Goal: Task Accomplishment & Management: Complete application form

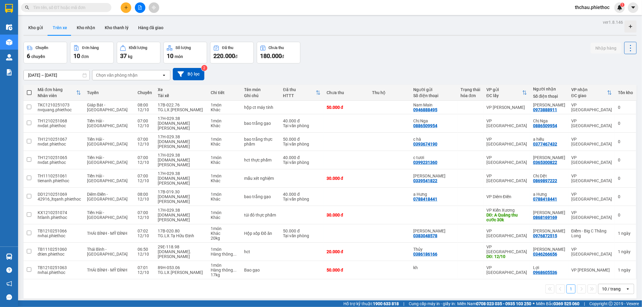
click at [58, 28] on button "Trên xe" at bounding box center [60, 27] width 24 height 14
click at [118, 76] on div "Chọn văn phòng nhận" at bounding box center [117, 75] width 42 height 6
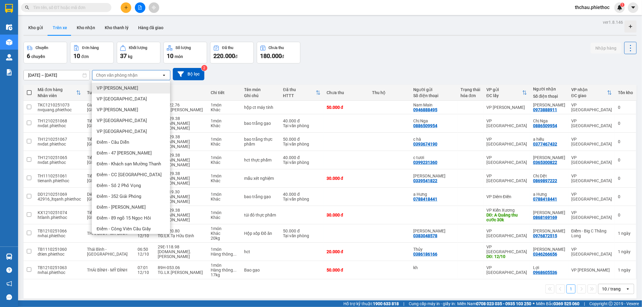
click at [117, 86] on span "VP [PERSON_NAME]" at bounding box center [118, 88] width 42 height 6
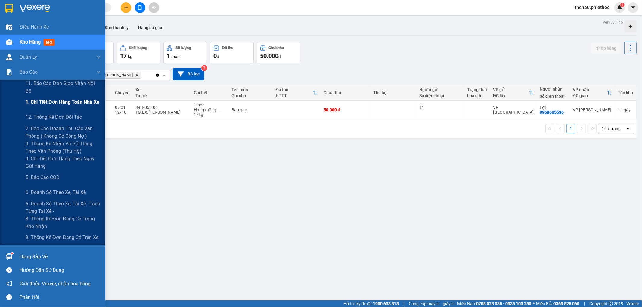
click at [56, 101] on span "1. Chi tiết đơn hàng toàn nhà xe" at bounding box center [63, 102] width 74 height 8
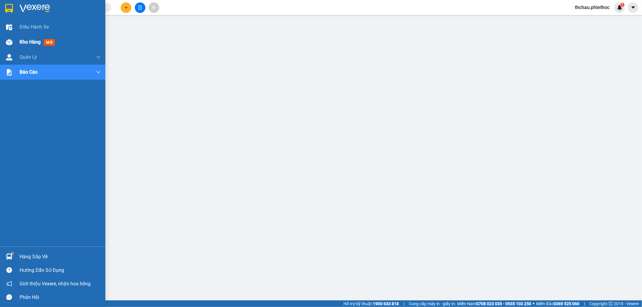
click at [26, 42] on span "Kho hàng" at bounding box center [30, 42] width 21 height 6
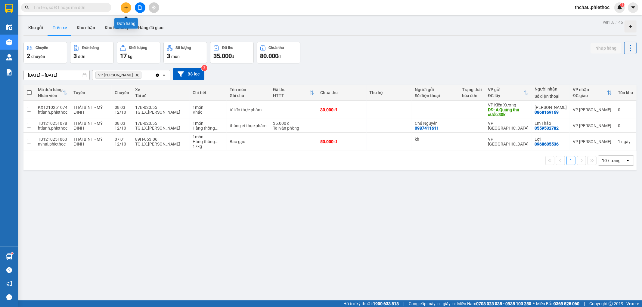
click at [128, 7] on icon "plus" at bounding box center [126, 7] width 4 height 4
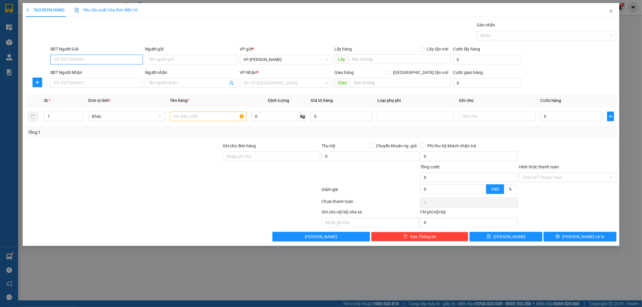
click at [94, 59] on input "SĐT Người Gửi" at bounding box center [96, 60] width 92 height 10
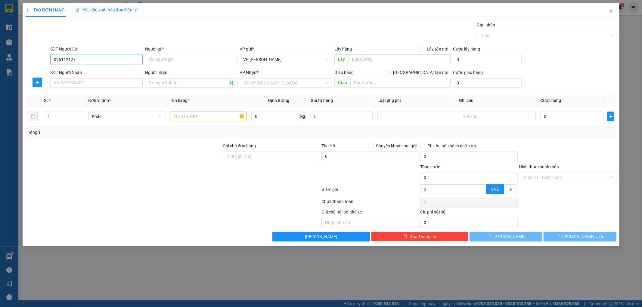
type input "0961121278"
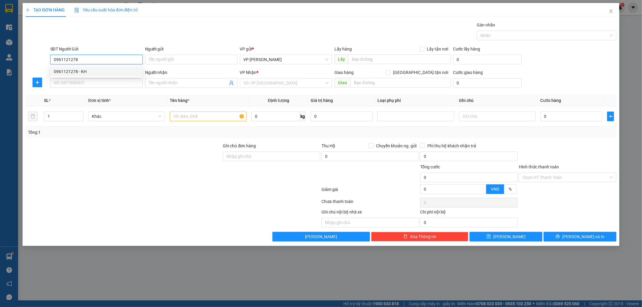
click at [71, 69] on div "0961121278 - KH" at bounding box center [96, 71] width 85 height 7
type input "KH"
type input "0961121278"
click at [80, 82] on input "SĐT Người Nhận" at bounding box center [96, 83] width 92 height 10
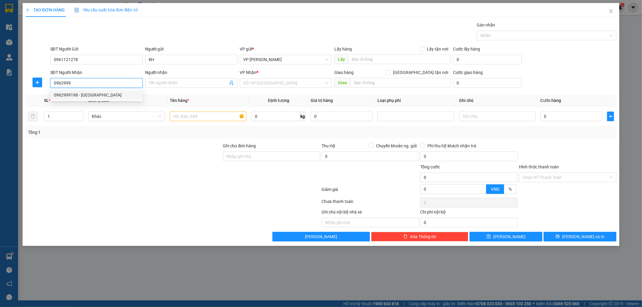
click at [95, 96] on div "0962999198 - [GEOGRAPHIC_DATA]" at bounding box center [96, 95] width 85 height 7
type input "0962999198"
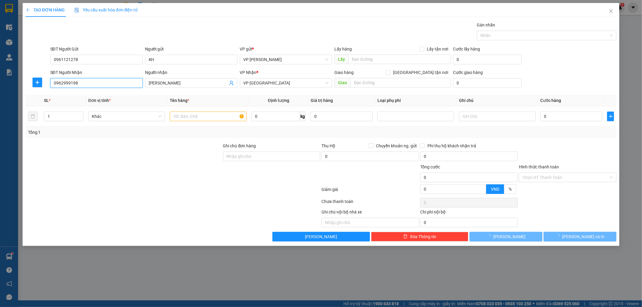
type input "[PERSON_NAME]"
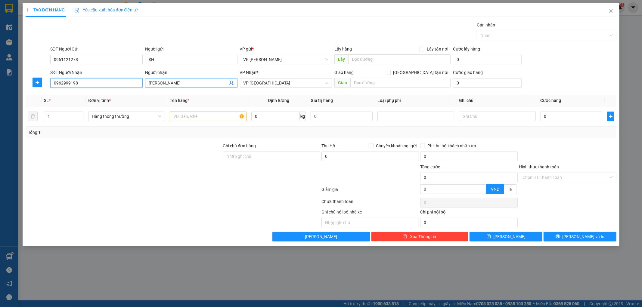
type input "0962999198"
click at [183, 81] on input "[PERSON_NAME]" at bounding box center [188, 83] width 79 height 7
type input "H"
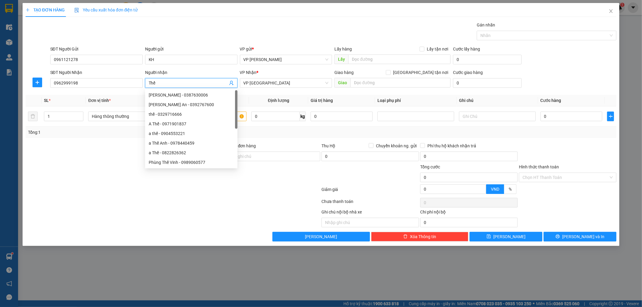
type input "Thế"
click at [421, 93] on div "Transit Pickup Surcharge Ids Transit Deliver Surcharge Ids Transit Deliver Surc…" at bounding box center [321, 132] width 591 height 220
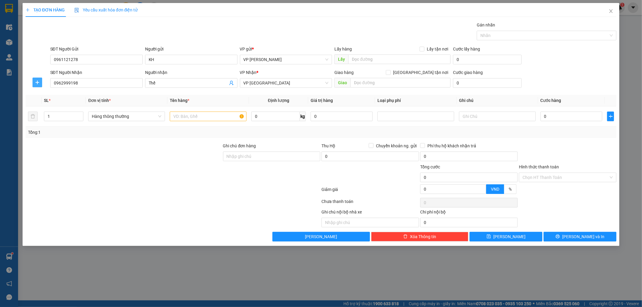
click at [40, 83] on span "plus" at bounding box center [37, 82] width 9 height 5
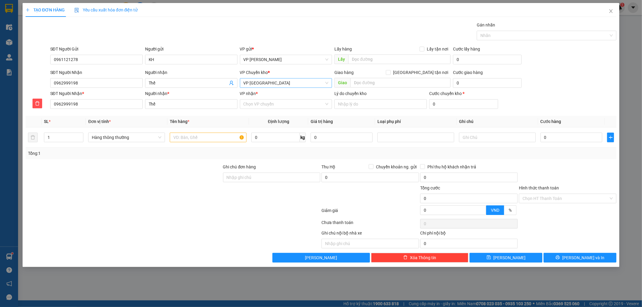
click at [328, 83] on span "VP [GEOGRAPHIC_DATA]" at bounding box center [286, 83] width 85 height 9
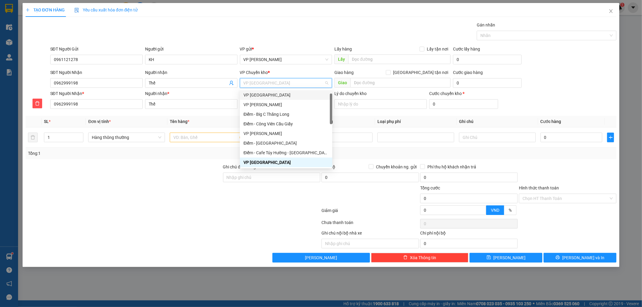
click at [277, 96] on div "VP [GEOGRAPHIC_DATA]" at bounding box center [286, 95] width 85 height 7
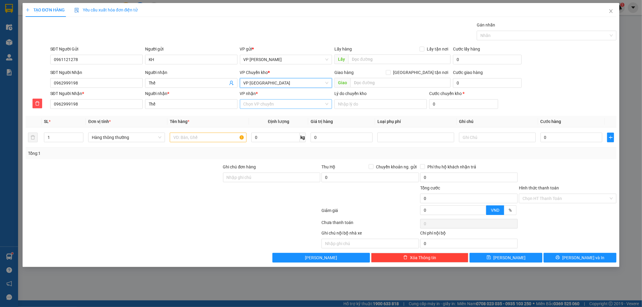
click at [264, 104] on input "VP nhận *" at bounding box center [284, 104] width 81 height 9
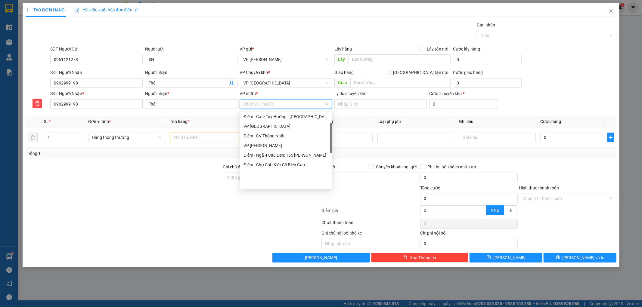
scroll to position [67, 0]
click at [270, 126] on div "VP [GEOGRAPHIC_DATA]" at bounding box center [286, 126] width 85 height 7
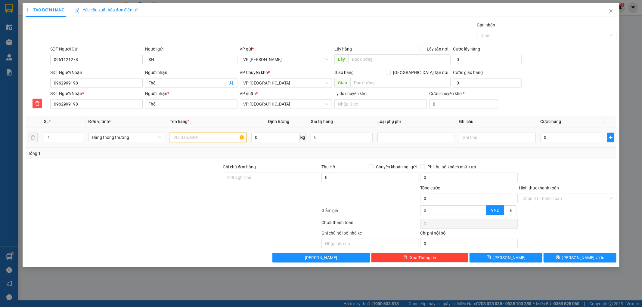
click at [200, 139] on input "text" at bounding box center [208, 138] width 77 height 10
type input "TCT"
click at [557, 139] on input "0" at bounding box center [572, 138] width 62 height 10
type input "004"
type input "4"
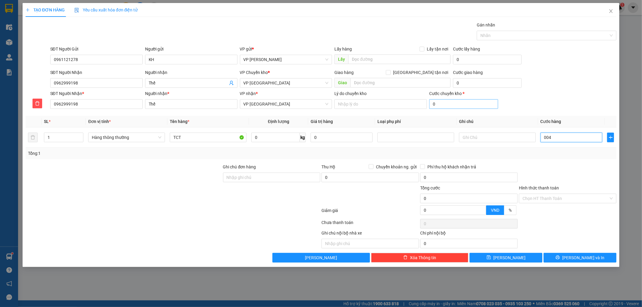
type input "4"
type input "0.040"
type input "40"
click at [585, 255] on span "[PERSON_NAME] và In" at bounding box center [584, 258] width 42 height 7
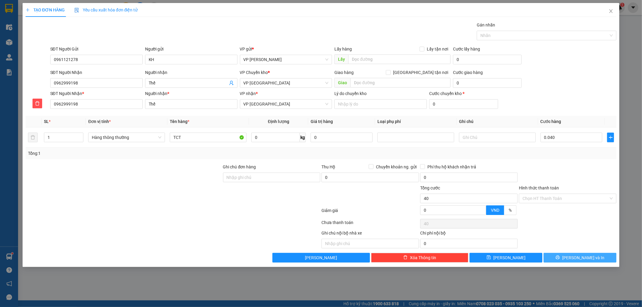
type input "40.000"
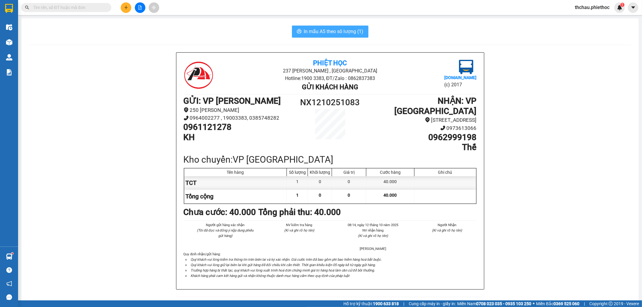
click at [315, 28] on span "In mẫu A5 theo số lượng (1)" at bounding box center [334, 32] width 60 height 8
click at [45, 7] on input "text" at bounding box center [68, 7] width 71 height 7
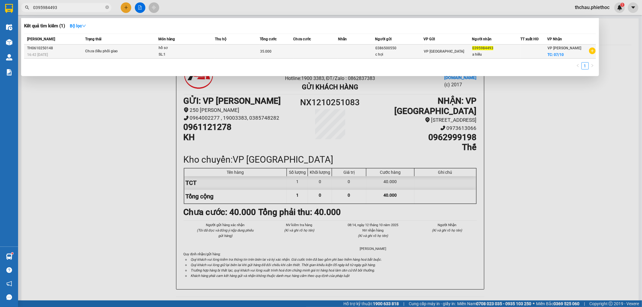
type input "0395984493"
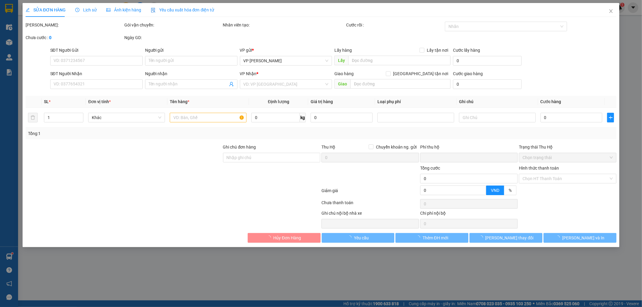
click at [86, 11] on span "Lịch sử" at bounding box center [85, 10] width 21 height 5
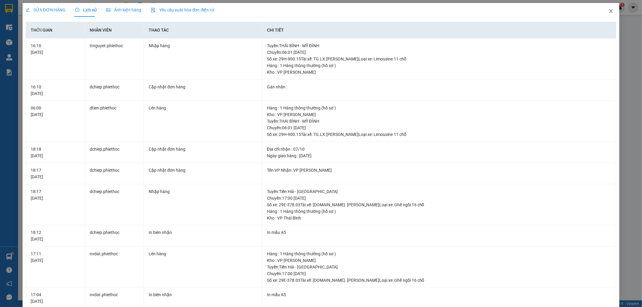
click at [610, 11] on icon "close" at bounding box center [611, 11] width 3 height 4
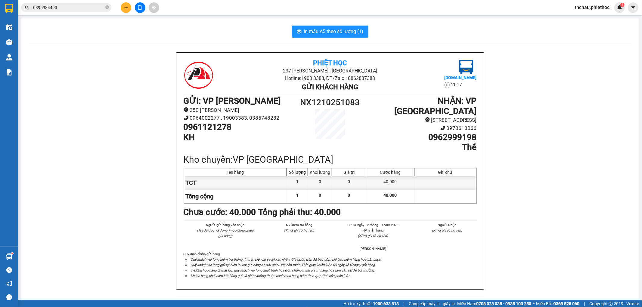
click at [89, 10] on input "0395984493" at bounding box center [68, 7] width 71 height 7
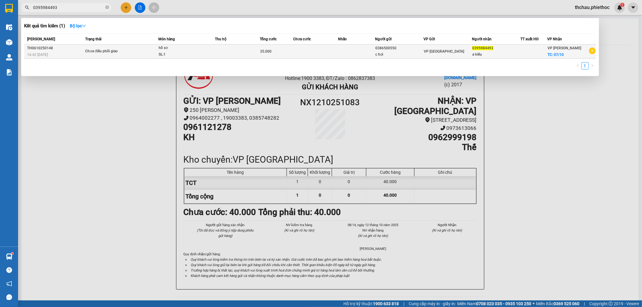
click at [178, 53] on div "SL: 1" at bounding box center [181, 54] width 45 height 7
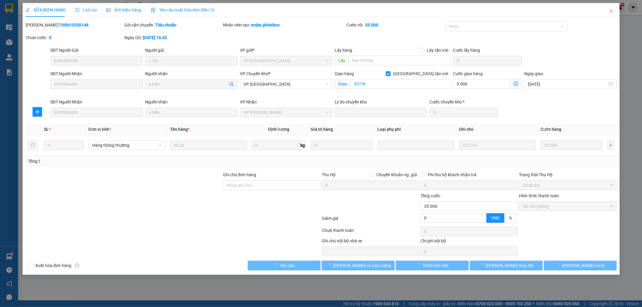
type input "0386500550"
type input "c hợi"
type input "0395984493"
type input "a hiếu"
checkbox input "true"
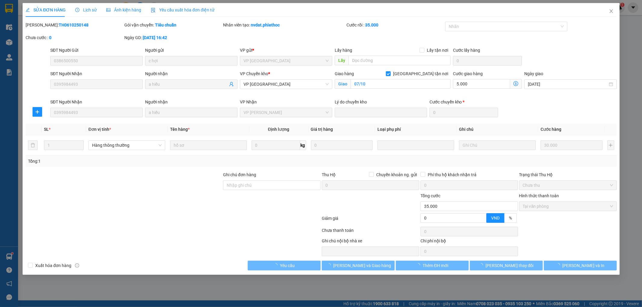
type input "07/10"
type input "0"
type input "35.000"
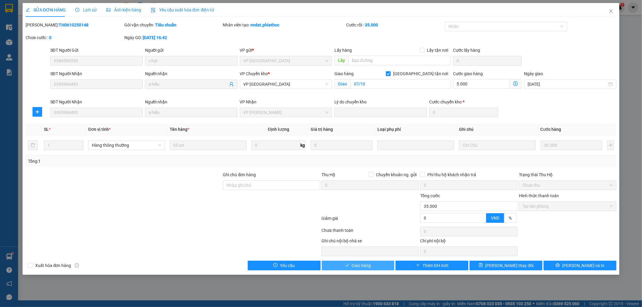
click at [356, 263] on span "Giao hàng" at bounding box center [361, 266] width 19 height 7
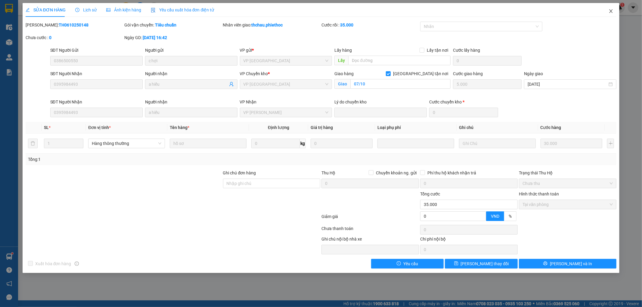
click at [612, 11] on icon "close" at bounding box center [611, 11] width 5 height 5
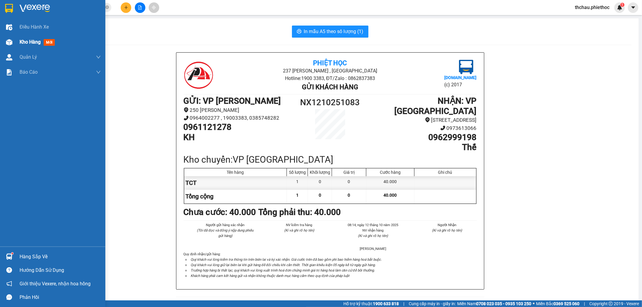
click at [9, 43] on img at bounding box center [9, 42] width 6 height 6
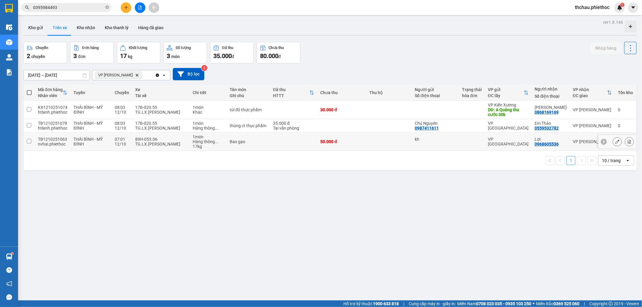
click at [28, 141] on input "checkbox" at bounding box center [29, 141] width 5 height 5
checkbox input "true"
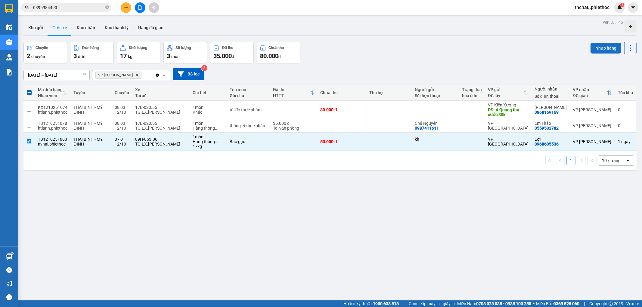
click at [594, 49] on button "Nhập hàng" at bounding box center [606, 48] width 31 height 11
click at [600, 47] on button "Nhập hàng" at bounding box center [606, 48] width 31 height 11
click at [84, 28] on button "Kho nhận" at bounding box center [86, 27] width 28 height 14
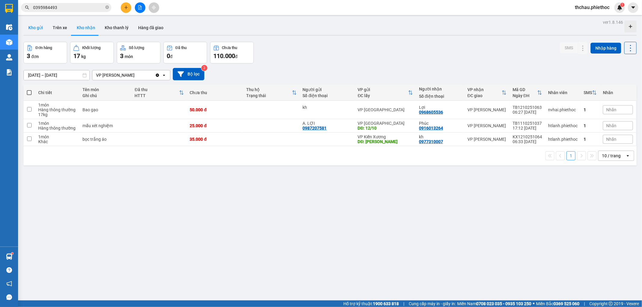
click at [39, 29] on button "Kho gửi" at bounding box center [35, 27] width 24 height 14
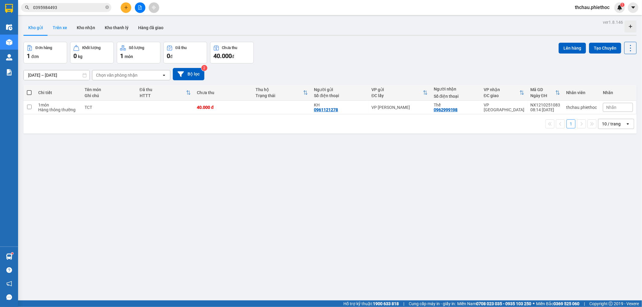
click at [61, 28] on button "Trên xe" at bounding box center [60, 27] width 24 height 14
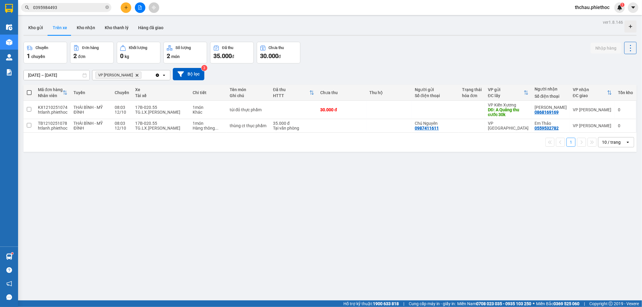
click at [123, 9] on button at bounding box center [126, 7] width 11 height 11
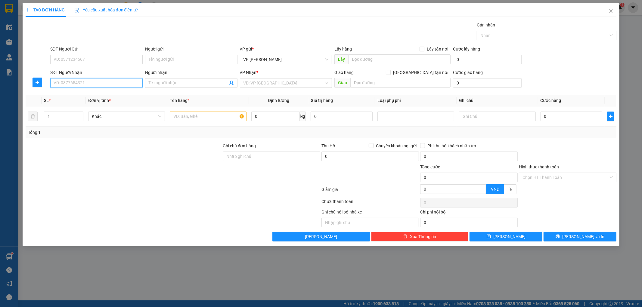
click at [97, 85] on input "SĐT Người Nhận" at bounding box center [96, 83] width 92 height 10
type input "0983637955"
click at [108, 92] on div "0983637955 - A Sơn" at bounding box center [96, 95] width 85 height 7
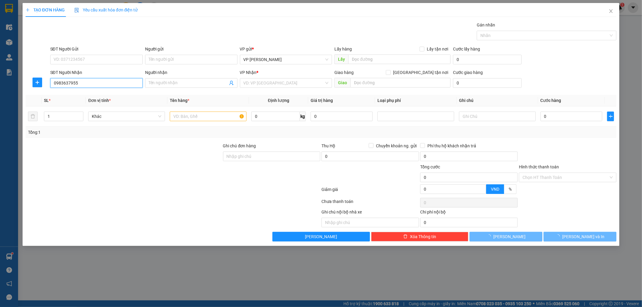
type input "A Sơn"
checkbox input "true"
type input "[STREET_ADDRESS]"
type input "20.000"
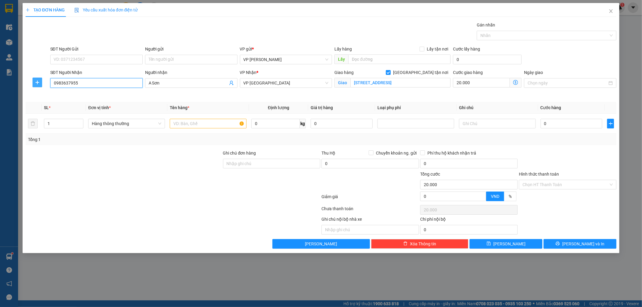
type input "0983637955"
click at [37, 79] on button "button" at bounding box center [38, 83] width 10 height 10
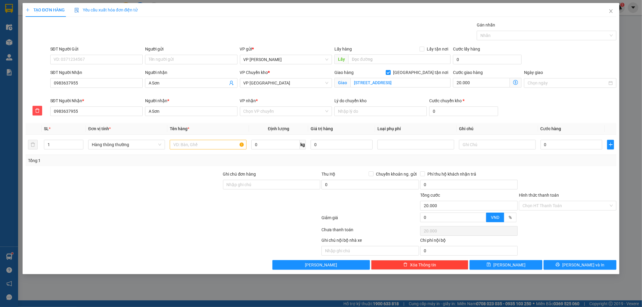
click at [390, 73] on input "[GEOGRAPHIC_DATA] tận nơi" at bounding box center [388, 72] width 4 height 4
checkbox input "false"
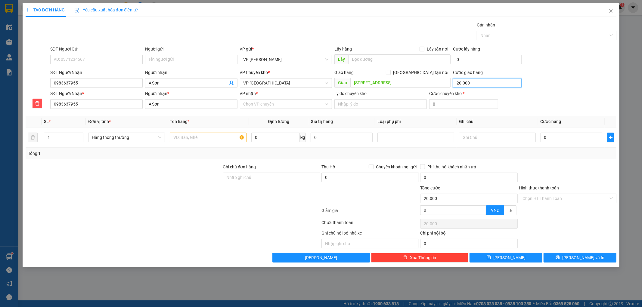
click at [490, 86] on input "20.000" at bounding box center [487, 83] width 69 height 10
type input "0"
click at [446, 83] on input "[STREET_ADDRESS]" at bounding box center [401, 83] width 100 height 10
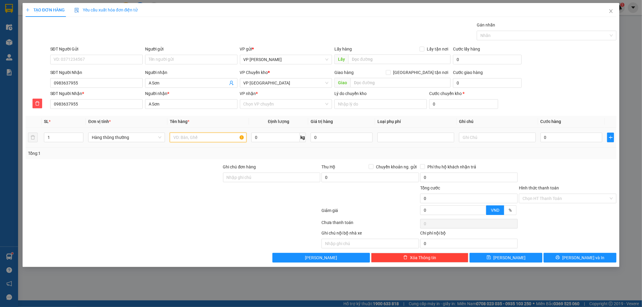
click at [217, 137] on input "text" at bounding box center [208, 138] width 77 height 10
type input "HCT"
click at [547, 138] on input "0" at bounding box center [572, 138] width 62 height 10
type input "003"
type input "3"
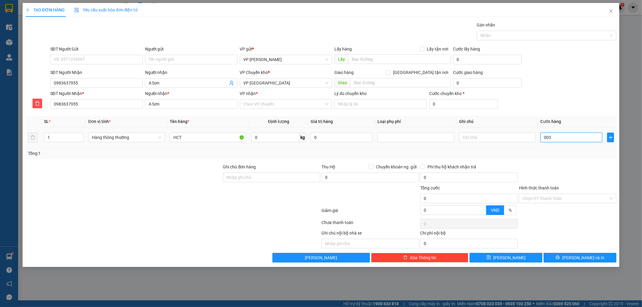
type input "3"
type input "0.030"
type input "30"
click at [591, 161] on div "Transit Pickup Surcharge Ids Transit Deliver Surcharge Ids Transit Deliver Surc…" at bounding box center [321, 142] width 591 height 241
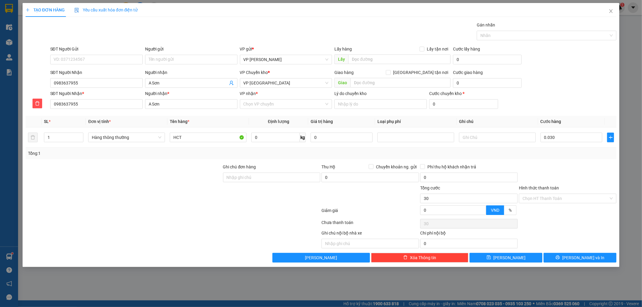
type input "30.000"
click at [255, 83] on span "VP [GEOGRAPHIC_DATA]" at bounding box center [286, 83] width 85 height 9
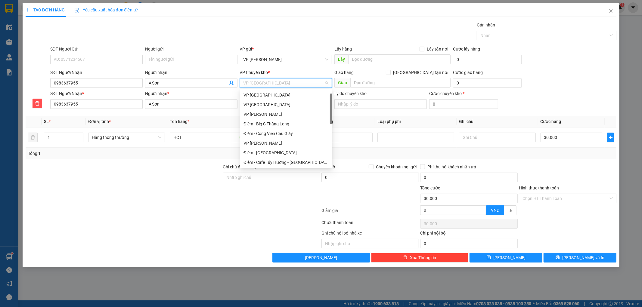
scroll to position [10, 0]
click at [253, 97] on div "VP [GEOGRAPHIC_DATA]" at bounding box center [286, 95] width 85 height 7
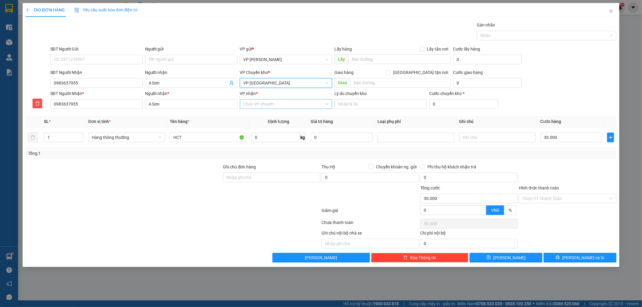
click at [258, 101] on input "VP nhận *" at bounding box center [284, 104] width 81 height 9
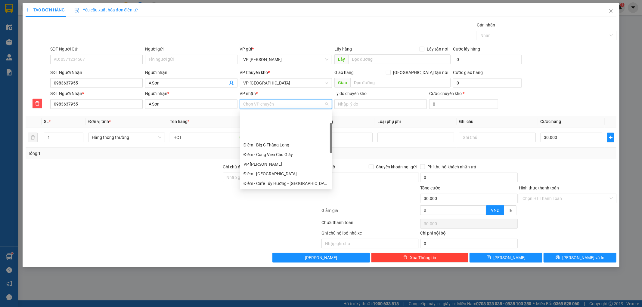
scroll to position [33, 0]
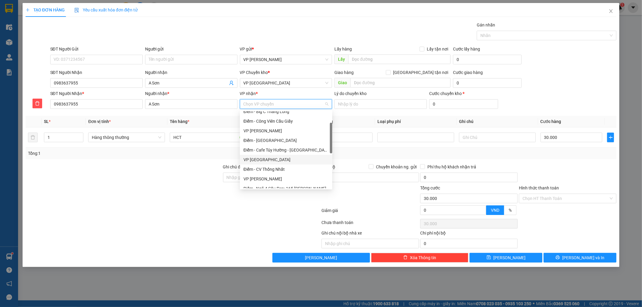
click at [262, 157] on div "VP [GEOGRAPHIC_DATA]" at bounding box center [286, 160] width 85 height 7
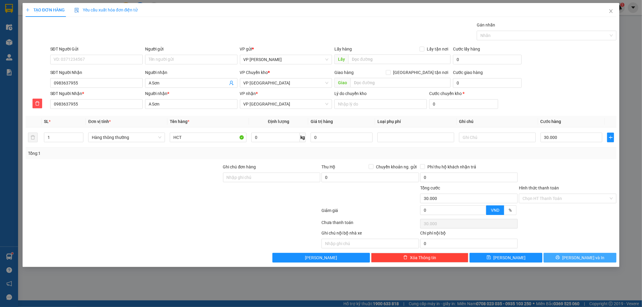
click at [597, 258] on button "[PERSON_NAME] và In" at bounding box center [580, 258] width 73 height 10
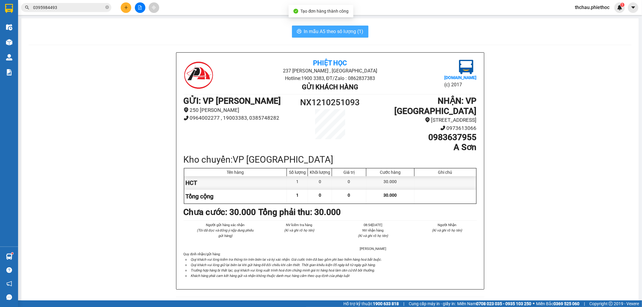
click at [331, 31] on span "In mẫu A5 theo số lượng (1)" at bounding box center [334, 32] width 60 height 8
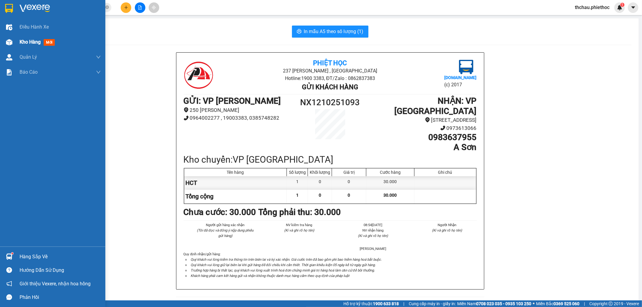
click at [29, 40] on span "Kho hàng" at bounding box center [30, 42] width 21 height 6
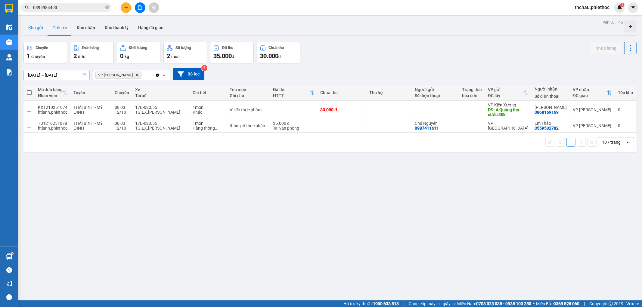
click at [35, 29] on button "Kho gửi" at bounding box center [35, 27] width 24 height 14
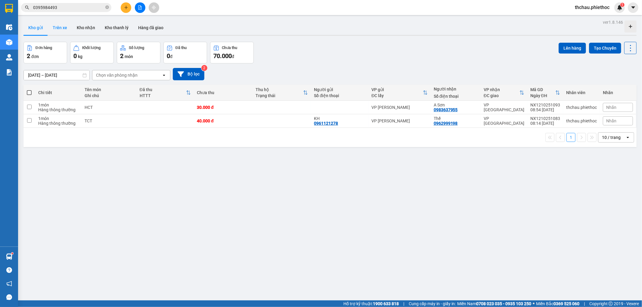
click at [58, 26] on button "Trên xe" at bounding box center [60, 27] width 24 height 14
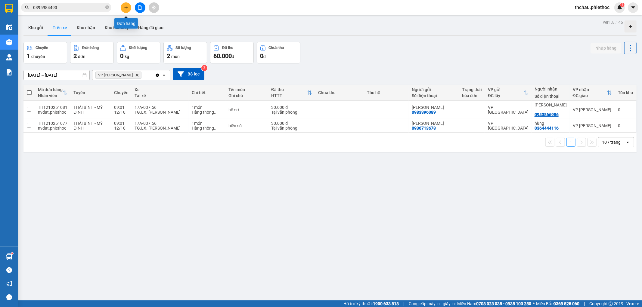
click at [124, 7] on icon "plus" at bounding box center [126, 7] width 4 height 4
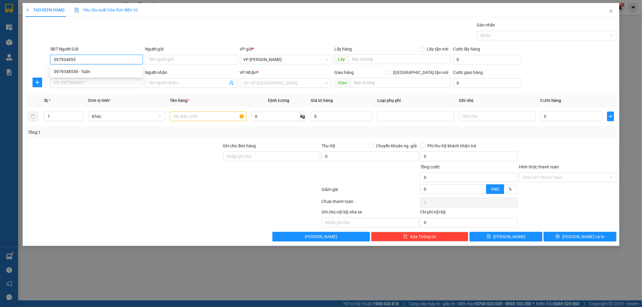
type input "0979348558"
click at [98, 70] on div "0979348558 - Tuấn" at bounding box center [96, 71] width 85 height 7
type input "Tuấn"
type input "0979348558"
click at [94, 86] on input "SĐT Người Nhận" at bounding box center [96, 83] width 92 height 10
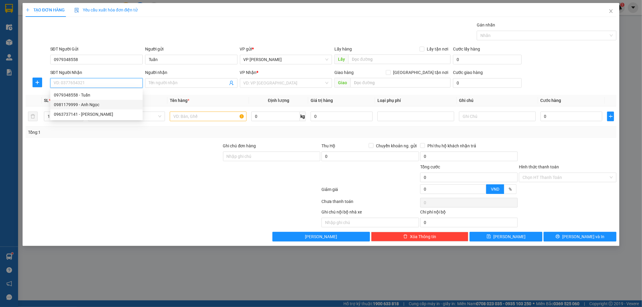
click at [87, 103] on div "0981179999 - Anh Ngọc" at bounding box center [96, 104] width 85 height 7
type input "0981179999"
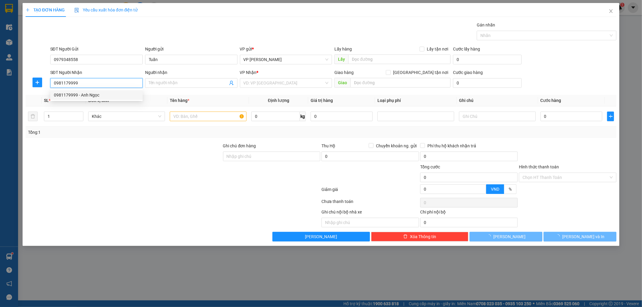
type input "Anh Ngọc"
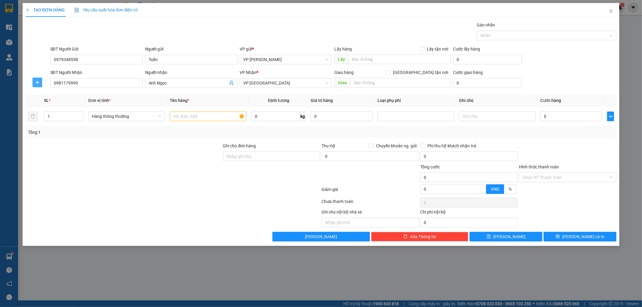
click at [40, 85] on span "plus" at bounding box center [37, 82] width 9 height 5
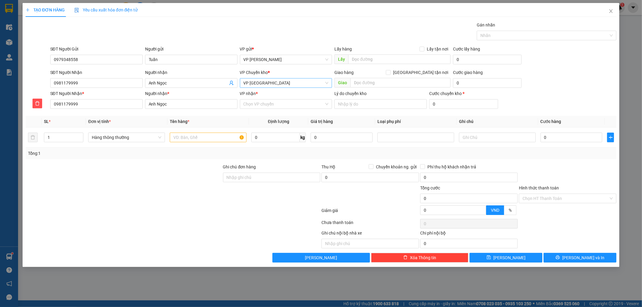
click at [302, 83] on span "VP [GEOGRAPHIC_DATA]" at bounding box center [286, 83] width 85 height 9
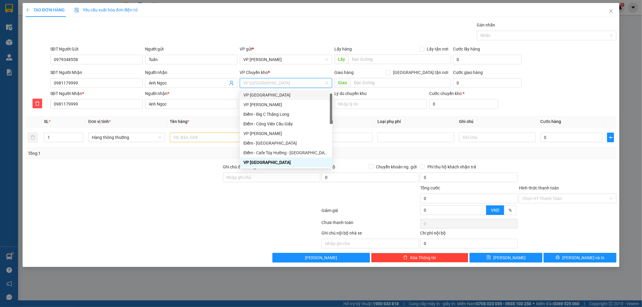
click at [279, 96] on div "VP [GEOGRAPHIC_DATA]" at bounding box center [286, 95] width 85 height 7
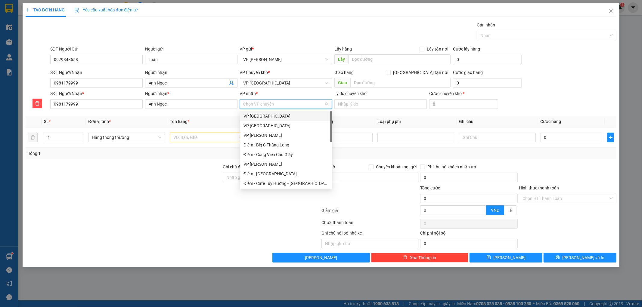
click at [274, 101] on input "VP nhận *" at bounding box center [284, 104] width 81 height 9
click at [264, 159] on div "VP [GEOGRAPHIC_DATA]" at bounding box center [286, 160] width 85 height 7
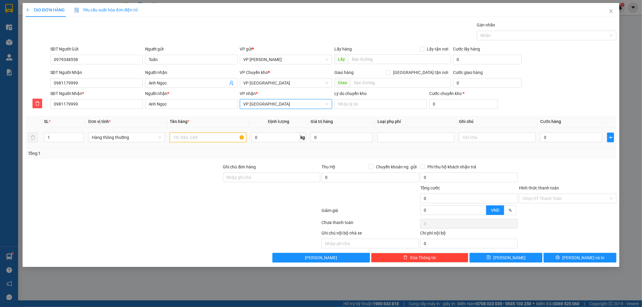
click at [205, 139] on input "text" at bounding box center [208, 138] width 77 height 10
type input "M"
type input "Thùng muối bể cá"
click at [547, 136] on input "0" at bounding box center [572, 138] width 62 height 10
click at [56, 137] on input "1" at bounding box center [63, 137] width 39 height 9
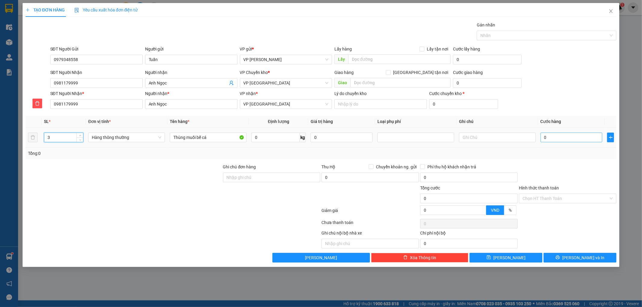
type input "3"
click at [550, 137] on input "0" at bounding box center [572, 138] width 62 height 10
type input "001"
type input "1"
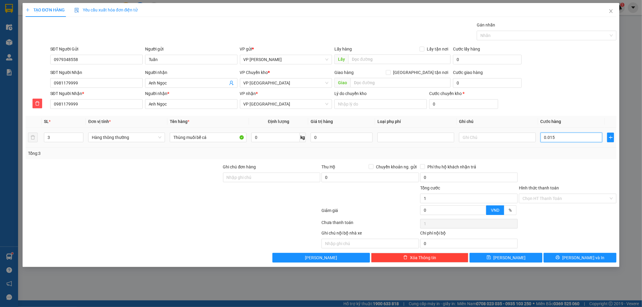
type input "0.015"
type input "15"
type input "00.150"
type input "150"
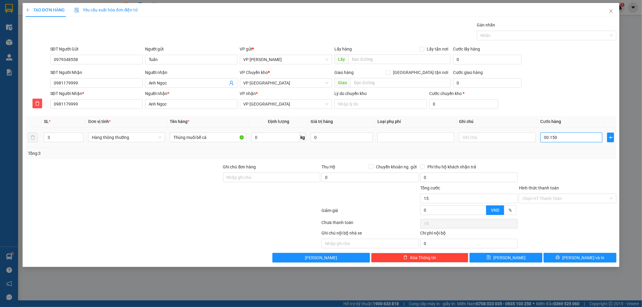
type input "150"
type input "150.000"
click at [564, 216] on div at bounding box center [568, 212] width 99 height 11
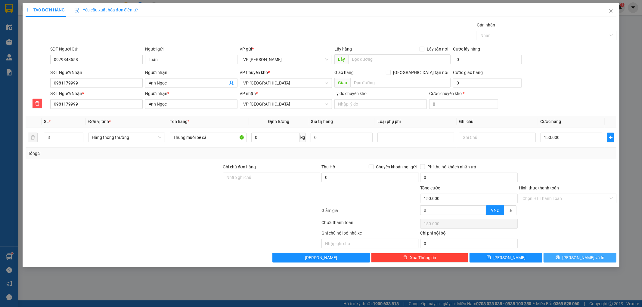
click at [582, 258] on span "[PERSON_NAME] và In" at bounding box center [584, 258] width 42 height 7
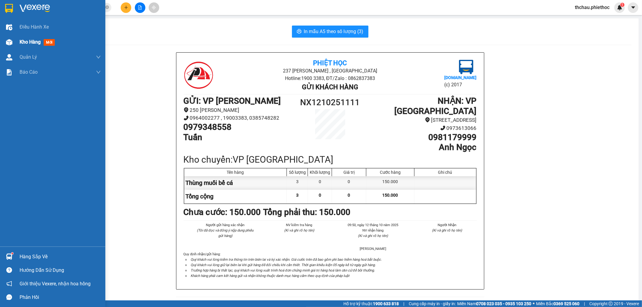
click at [28, 43] on span "Kho hàng" at bounding box center [30, 42] width 21 height 6
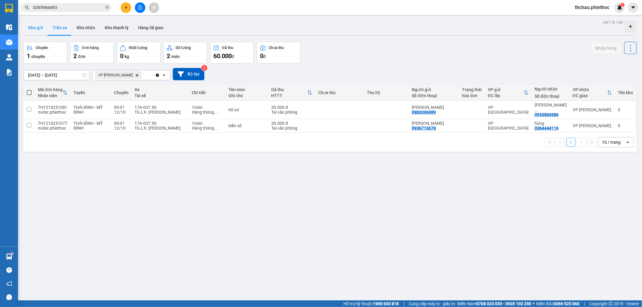
click at [34, 26] on button "Kho gửi" at bounding box center [35, 27] width 24 height 14
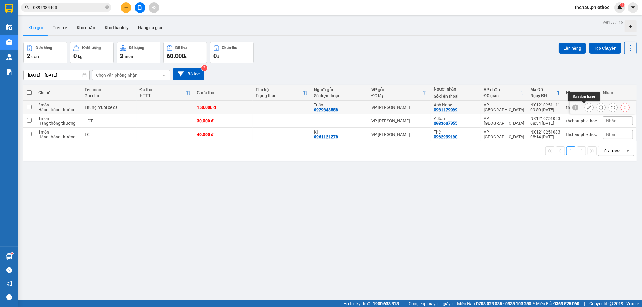
click at [587, 107] on icon at bounding box center [589, 107] width 4 height 4
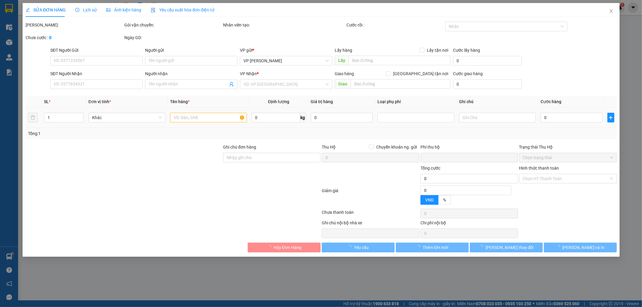
type input "0979348558"
type input "Tuấn"
type input "0981179999"
type input "Anh Ngọc"
type input "0"
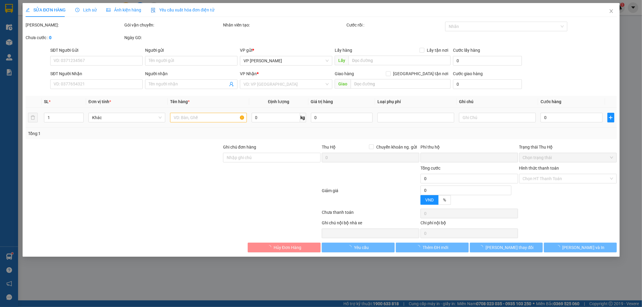
type input "150.000"
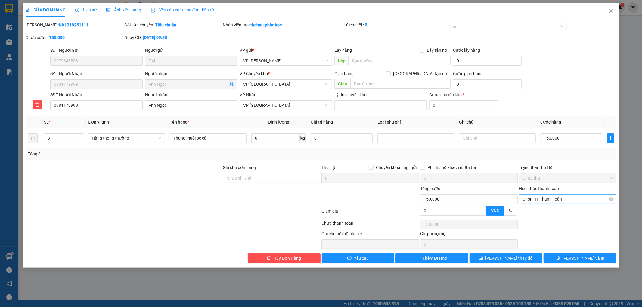
click at [536, 199] on span "Chọn HT Thanh Toán" at bounding box center [568, 199] width 90 height 9
click at [534, 210] on div "Tại văn phòng" at bounding box center [568, 211] width 90 height 7
type input "0"
click at [580, 258] on span "[PERSON_NAME] và In" at bounding box center [584, 258] width 42 height 7
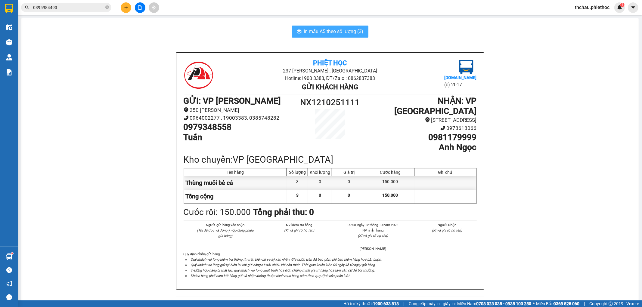
click at [338, 31] on span "In mẫu A5 theo số lượng (3)" at bounding box center [334, 32] width 60 height 8
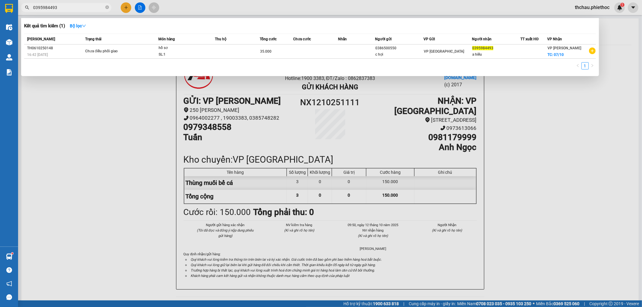
click at [80, 8] on input "0395984493" at bounding box center [68, 7] width 71 height 7
type input "0"
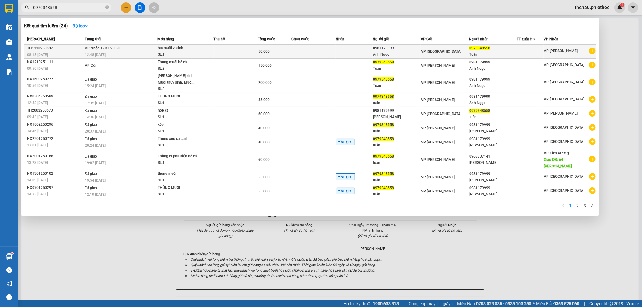
type input "0979348558"
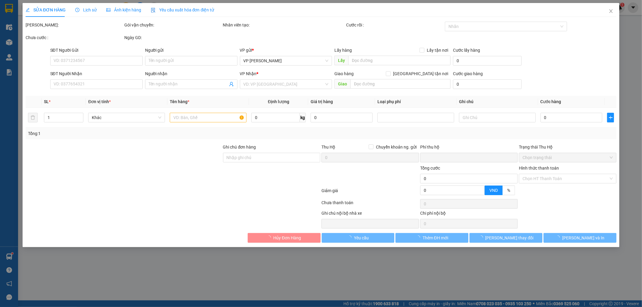
type input "0981179999"
type input "Anh Ngọc"
type input "0979348558"
type input "Tuấn"
type input "0"
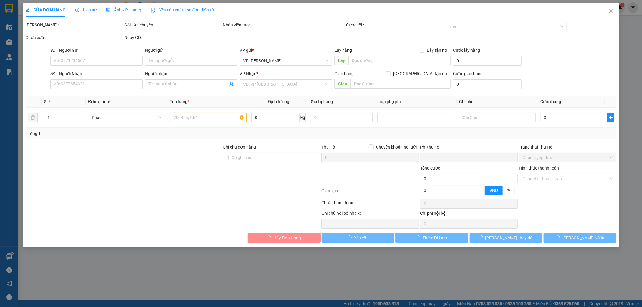
type input "50.000"
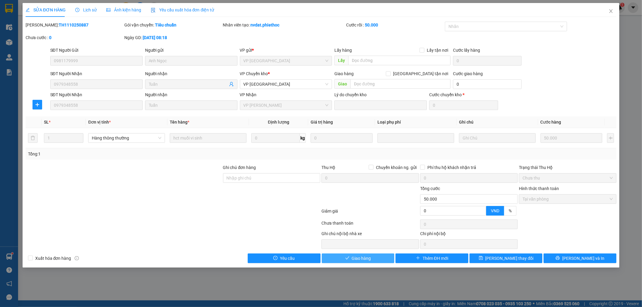
click at [356, 258] on span "Giao hàng" at bounding box center [361, 258] width 19 height 7
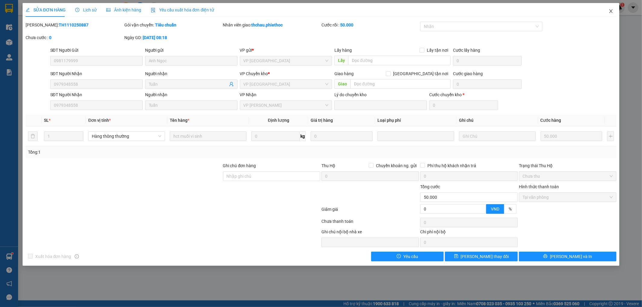
click at [612, 12] on icon "close" at bounding box center [611, 11] width 5 height 5
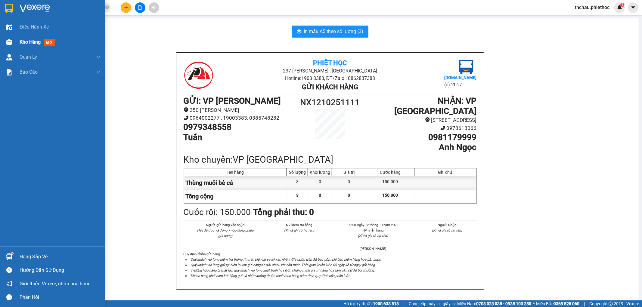
click at [26, 42] on span "Kho hàng" at bounding box center [30, 42] width 21 height 6
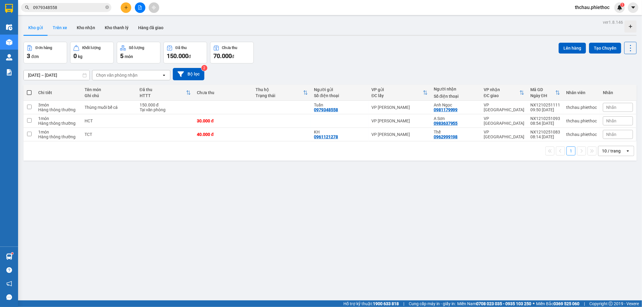
click at [59, 27] on button "Trên xe" at bounding box center [60, 27] width 24 height 14
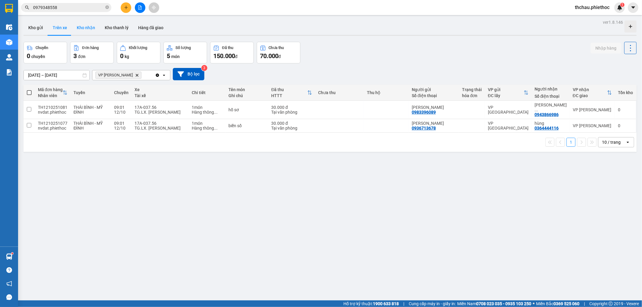
click at [94, 27] on button "Kho nhận" at bounding box center [86, 27] width 28 height 14
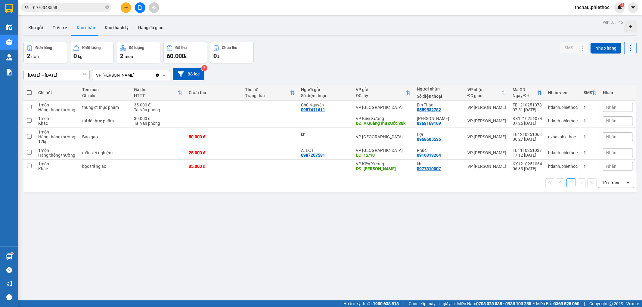
click at [67, 7] on input "0979348558" at bounding box center [68, 7] width 71 height 7
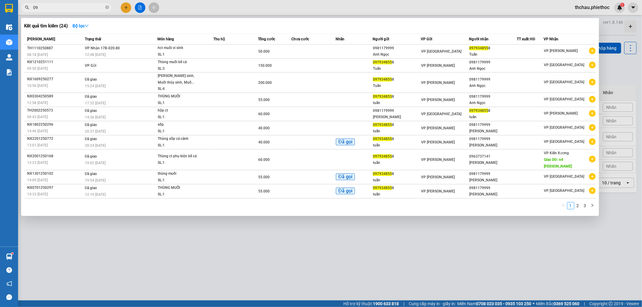
type input "0"
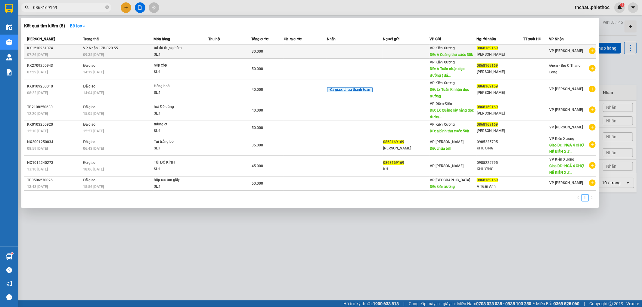
type input "0868169169"
click at [495, 47] on span "0868169169" at bounding box center [487, 48] width 21 height 4
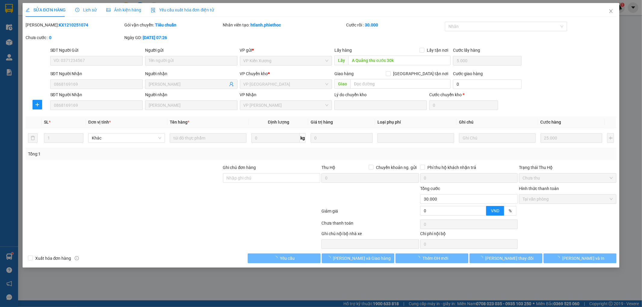
type input "A Quảng thu cước 30k"
type input "5.000"
type input "0868169169"
type input "[PERSON_NAME]"
type input "0"
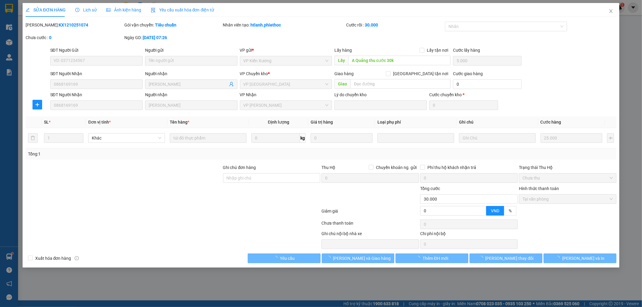
type input "30.000"
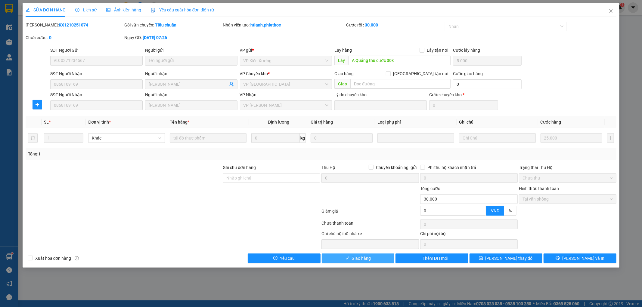
click at [364, 259] on span "Giao hàng" at bounding box center [361, 258] width 19 height 7
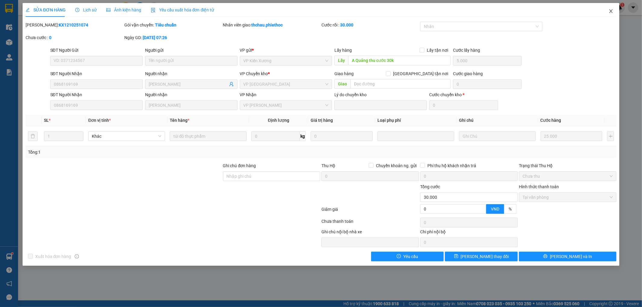
click at [612, 11] on icon "close" at bounding box center [611, 11] width 5 height 5
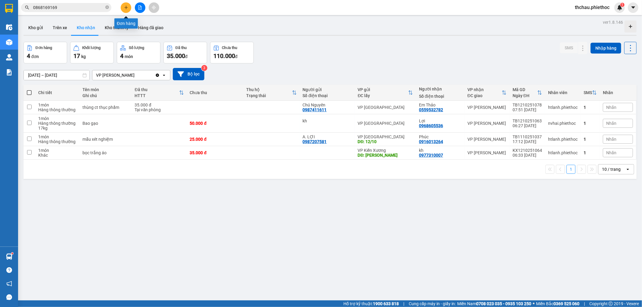
click at [123, 9] on button at bounding box center [126, 7] width 11 height 11
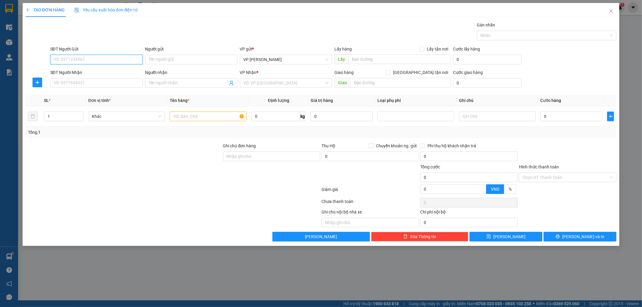
click at [80, 59] on input "SĐT Người Gửi" at bounding box center [96, 60] width 92 height 10
click at [72, 82] on input "SĐT Người Nhận" at bounding box center [96, 83] width 92 height 10
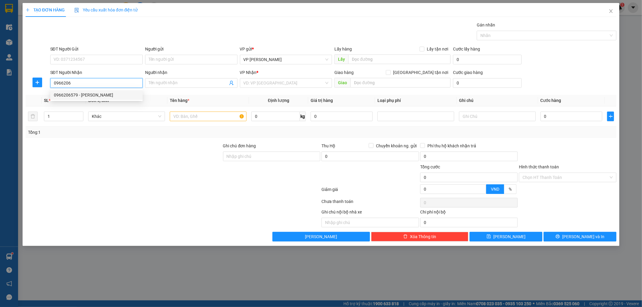
click at [97, 92] on div "0966206579 - Chị Huyền" at bounding box center [96, 95] width 85 height 7
type input "0966206579"
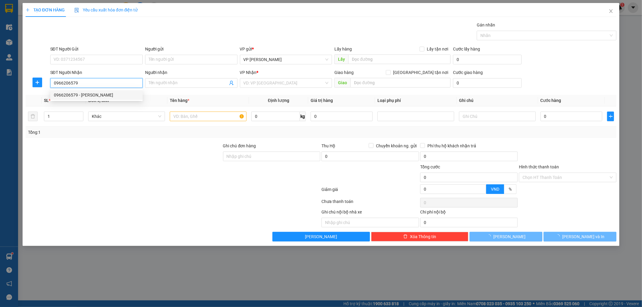
type input "Chị Huyền"
type input "CX Vũ Quý"
type input "5.000"
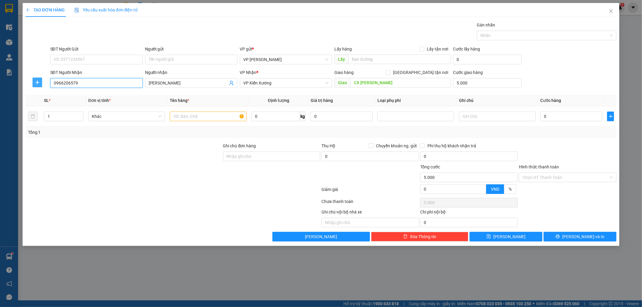
type input "0966206579"
click at [35, 83] on icon "plus" at bounding box center [37, 82] width 5 height 5
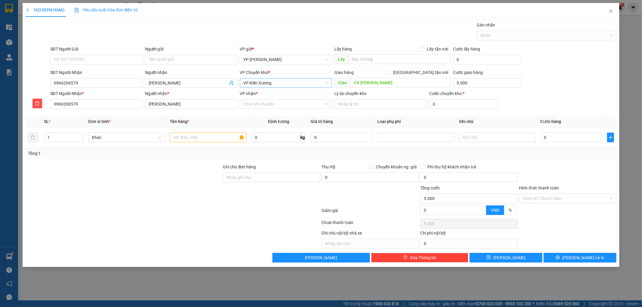
click at [284, 84] on span "VP Kiến Xương" at bounding box center [286, 83] width 85 height 9
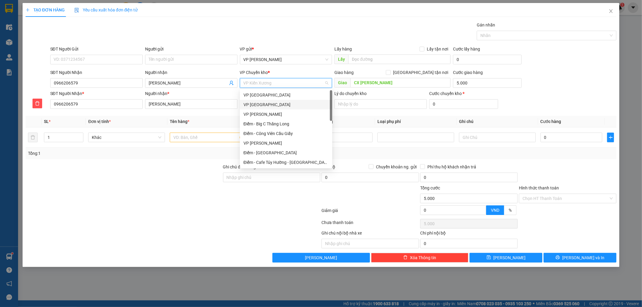
click at [279, 105] on div "VP [GEOGRAPHIC_DATA]" at bounding box center [286, 104] width 85 height 7
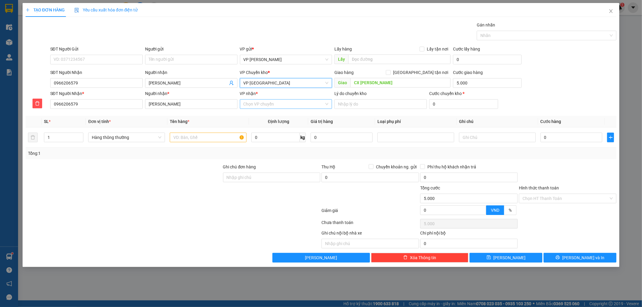
click at [270, 103] on input "VP nhận *" at bounding box center [284, 104] width 81 height 9
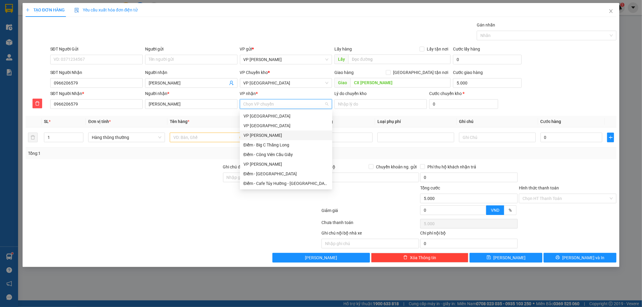
drag, startPoint x: 329, startPoint y: 131, endPoint x: 329, endPoint y: 134, distance: 3.0
click at [329, 134] on div "VP [PERSON_NAME]" at bounding box center [286, 136] width 92 height 10
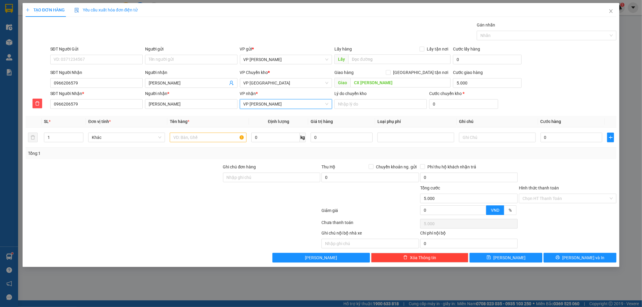
drag, startPoint x: 287, startPoint y: 105, endPoint x: 300, endPoint y: 107, distance: 13.5
click at [287, 104] on span "VP [PERSON_NAME]" at bounding box center [286, 104] width 85 height 9
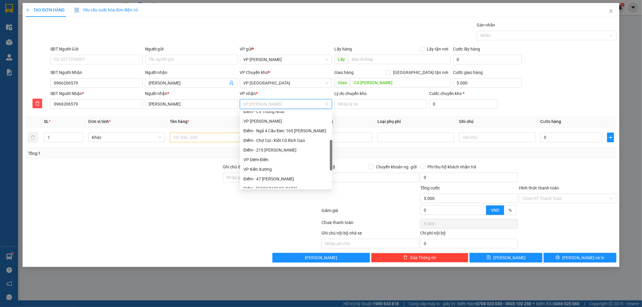
scroll to position [92, 0]
drag, startPoint x: 332, startPoint y: 128, endPoint x: 327, endPoint y: 157, distance: 29.0
click at [327, 157] on div "Điểm - CV Thống Nhất VP Trần Khát Chân Điểm - Ngã 4 Cầu Đen: 165 Chu Văn An Điể…" at bounding box center [286, 149] width 92 height 77
click at [279, 166] on div "VP Kiến Xương" at bounding box center [286, 169] width 85 height 7
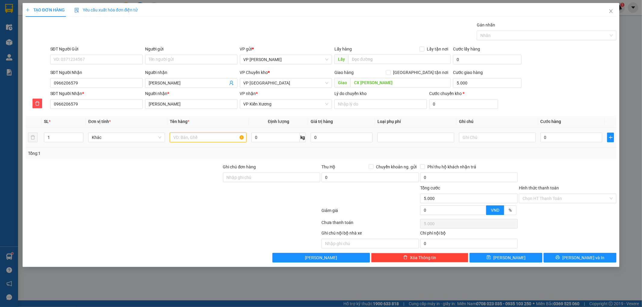
click at [207, 138] on input "text" at bounding box center [208, 138] width 77 height 10
type input "Bao xanh"
click at [555, 136] on input "0" at bounding box center [572, 138] width 62 height 10
type input "004"
type input "5.004"
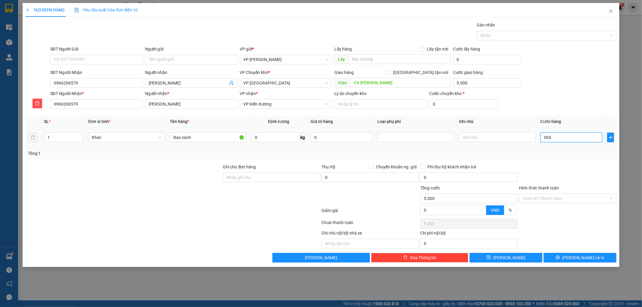
type input "5.004"
type input "0.040"
type input "5.040"
click at [566, 152] on div "Tổng: 1" at bounding box center [321, 153] width 587 height 7
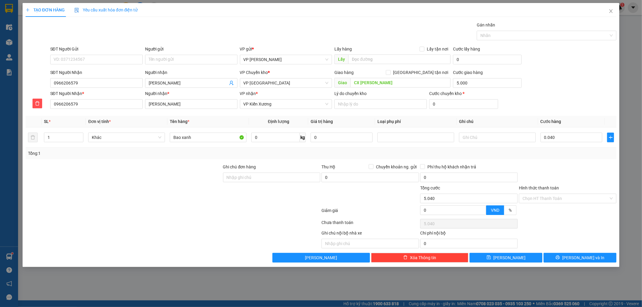
type input "40.000"
type input "45.000"
click at [198, 136] on input "Bao xanh" at bounding box center [208, 138] width 77 height 10
type input "Bao xanh chưa in bill"
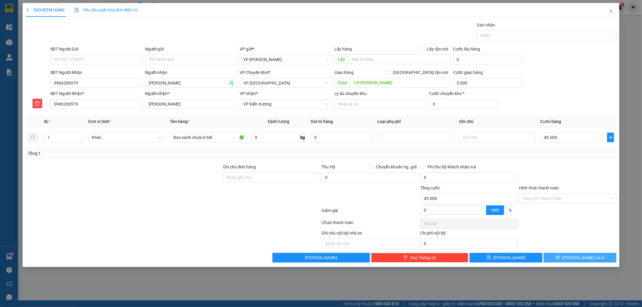
click at [584, 258] on span "[PERSON_NAME] và In" at bounding box center [584, 258] width 42 height 7
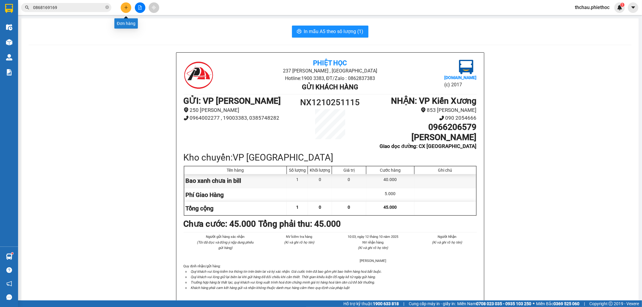
click at [126, 6] on icon "plus" at bounding box center [126, 7] width 0 height 3
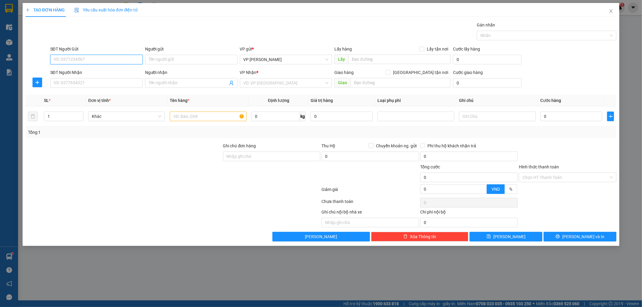
click at [105, 60] on input "SĐT Người Gửi" at bounding box center [96, 60] width 92 height 10
click at [71, 74] on div "0335677889 - kh" at bounding box center [96, 71] width 85 height 7
type input "0335677889"
type input "kh"
type input "0335677889"
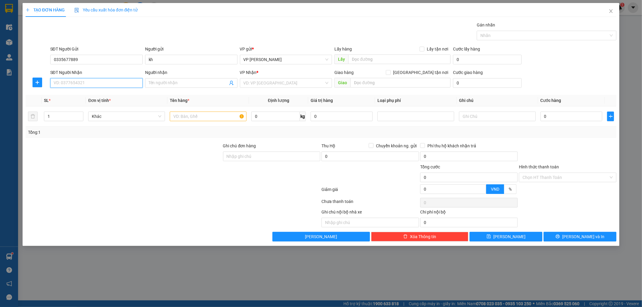
click at [79, 83] on input "SĐT Người Nhận" at bounding box center [96, 83] width 92 height 10
type input "0974884577"
click at [175, 84] on input "Người nhận" at bounding box center [188, 83] width 79 height 7
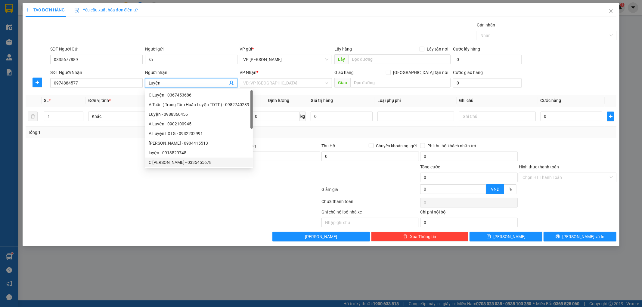
type input "Luyện"
click at [208, 181] on div at bounding box center [124, 174] width 198 height 21
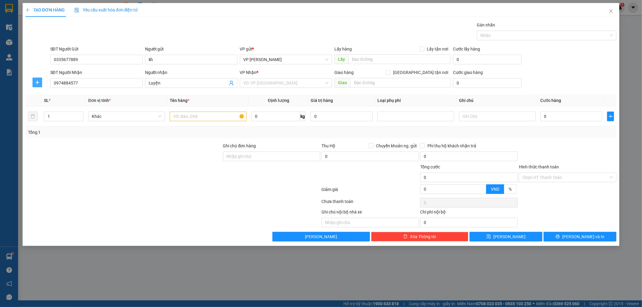
click at [38, 83] on icon "plus" at bounding box center [37, 82] width 5 height 5
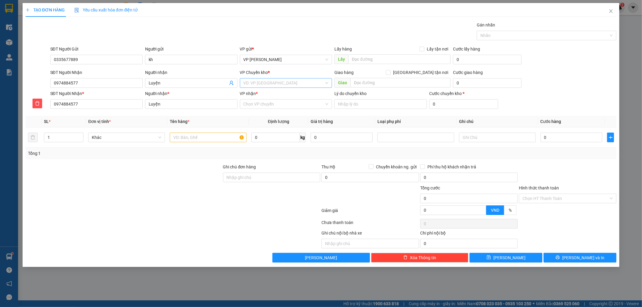
click at [255, 85] on input "search" at bounding box center [284, 83] width 81 height 9
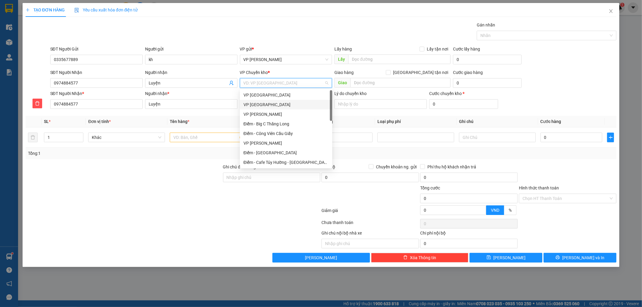
click at [263, 102] on div "VP [GEOGRAPHIC_DATA]" at bounding box center [286, 104] width 85 height 7
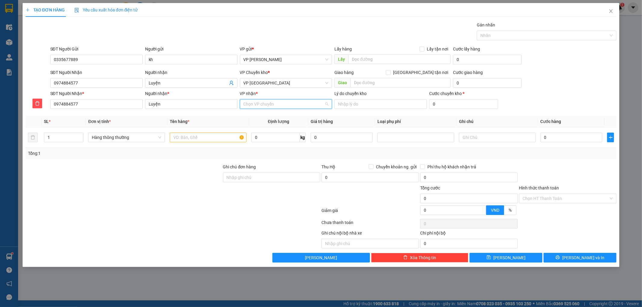
click at [270, 106] on input "VP nhận *" at bounding box center [284, 104] width 81 height 9
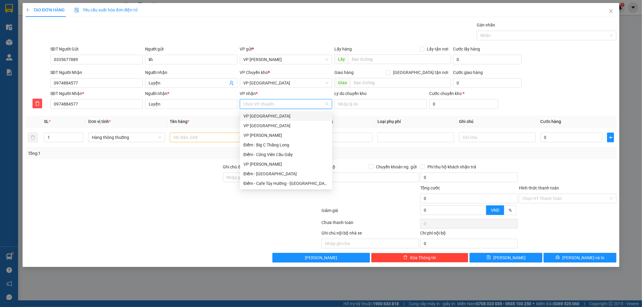
click at [269, 114] on div "VP [GEOGRAPHIC_DATA]" at bounding box center [286, 116] width 85 height 7
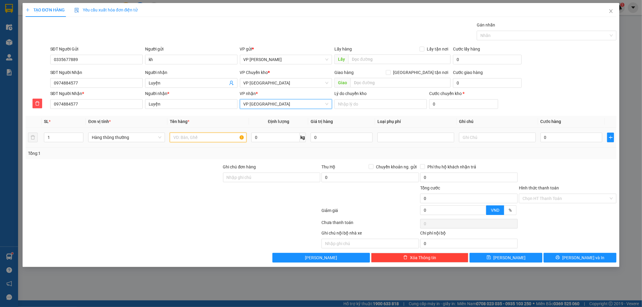
click at [203, 136] on input "text" at bounding box center [208, 138] width 77 height 10
type input "Lốp ô tô"
click at [564, 133] on input "0" at bounding box center [572, 138] width 62 height 10
type input "004"
type input "4"
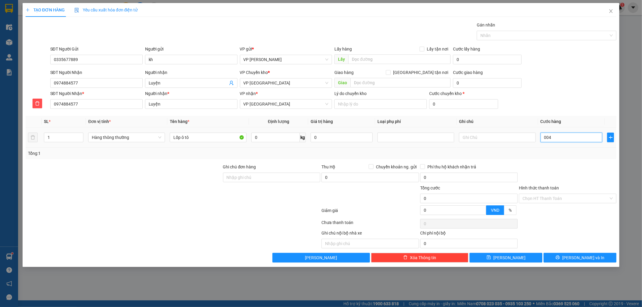
type input "4"
type input "0.045"
type input "45"
click at [567, 228] on div "Chọn HT Thanh Toán" at bounding box center [568, 224] width 99 height 12
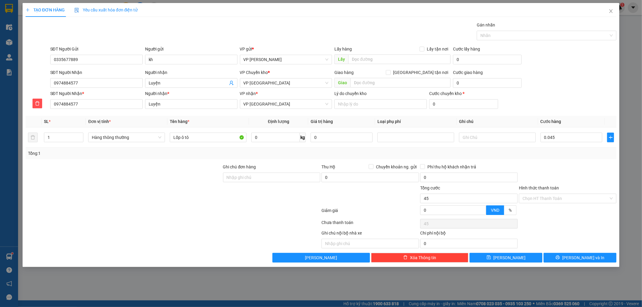
type input "45.000"
click at [533, 201] on input "Hình thức thanh toán" at bounding box center [566, 198] width 86 height 9
click at [534, 213] on div "Tại văn phòng" at bounding box center [568, 210] width 90 height 7
type input "0"
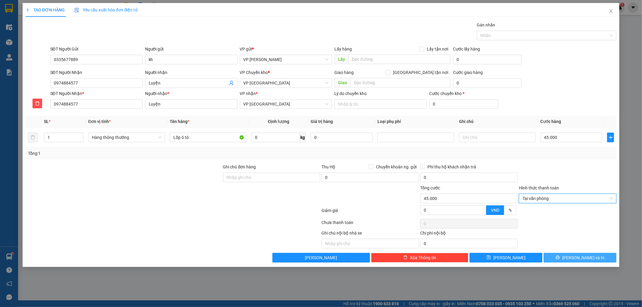
click at [586, 259] on span "[PERSON_NAME] và In" at bounding box center [584, 258] width 42 height 7
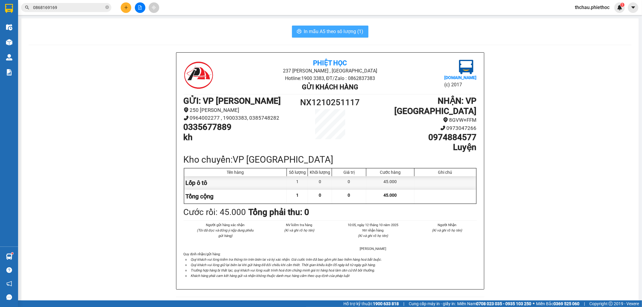
click at [330, 32] on span "In mẫu A5 theo số lượng (1)" at bounding box center [334, 32] width 60 height 8
click at [68, 7] on input "0868169169" at bounding box center [68, 7] width 71 height 7
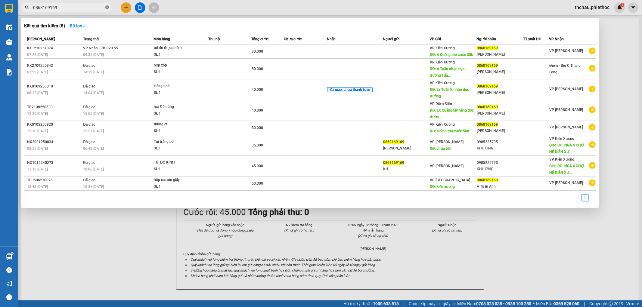
click at [107, 6] on icon "close-circle" at bounding box center [107, 7] width 4 height 4
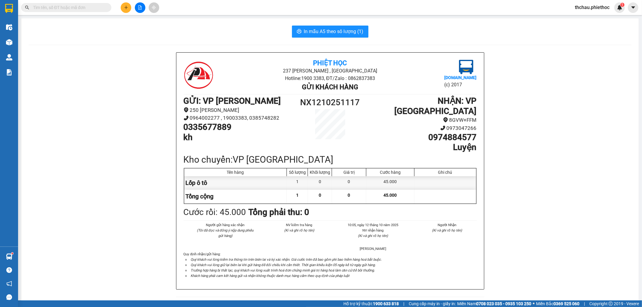
click at [77, 7] on input "text" at bounding box center [68, 7] width 71 height 7
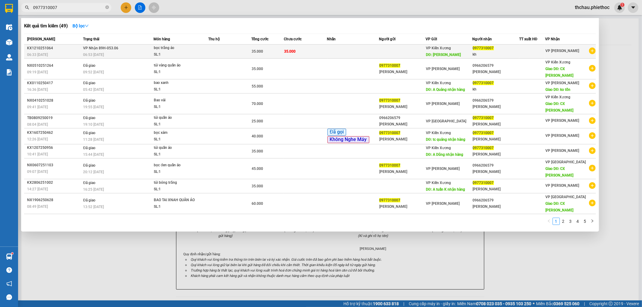
type input "0977310007"
click at [482, 51] on div "0977310007" at bounding box center [496, 48] width 46 height 6
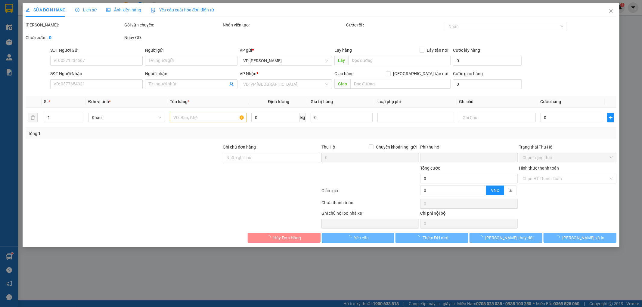
type input "vũ quý"
type input "5.000"
type input "0977310007"
type input "kh"
type input "0"
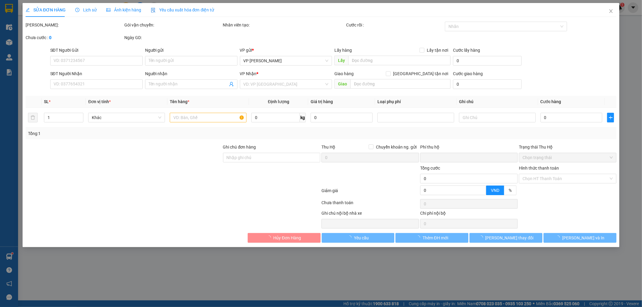
type input "35.000"
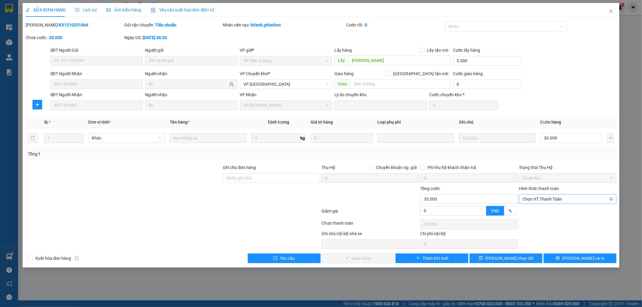
click at [550, 201] on span "Chọn HT Thanh Toán" at bounding box center [568, 199] width 90 height 9
click at [544, 212] on div "Tại văn phòng" at bounding box center [568, 211] width 90 height 7
type input "0"
click at [361, 258] on span "[PERSON_NAME] và Giao hàng" at bounding box center [362, 258] width 58 height 7
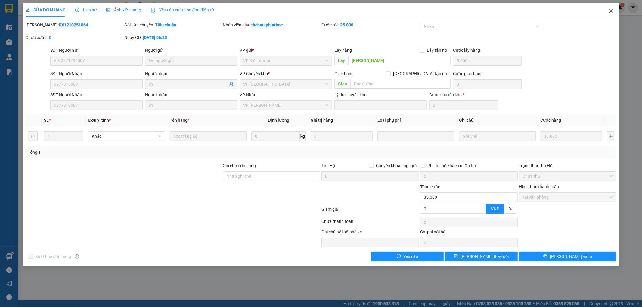
click at [611, 13] on icon "close" at bounding box center [611, 11] width 5 height 5
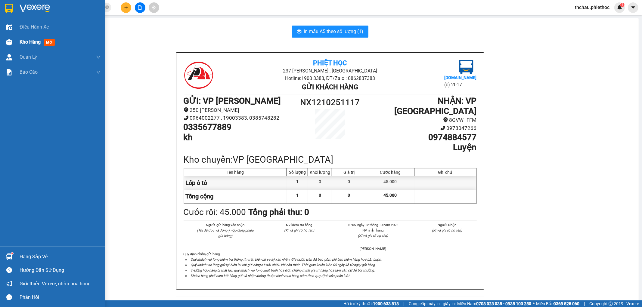
click at [30, 42] on span "Kho hàng" at bounding box center [30, 42] width 21 height 6
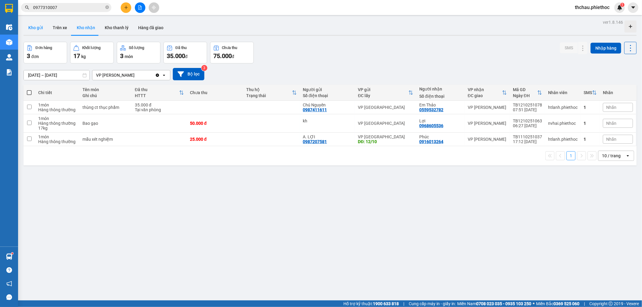
click at [41, 31] on button "Kho gửi" at bounding box center [35, 27] width 24 height 14
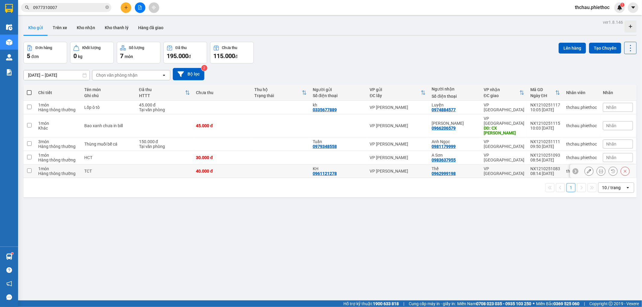
click at [28, 169] on input "checkbox" at bounding box center [29, 171] width 5 height 5
checkbox input "true"
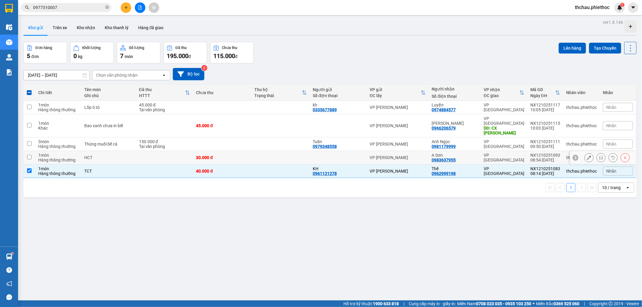
click at [29, 155] on input "checkbox" at bounding box center [29, 157] width 5 height 5
checkbox input "true"
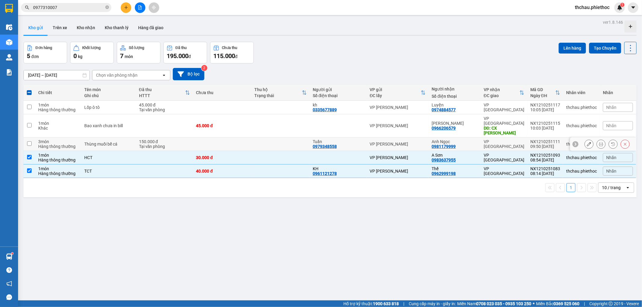
click at [28, 142] on input "checkbox" at bounding box center [29, 144] width 5 height 5
checkbox input "true"
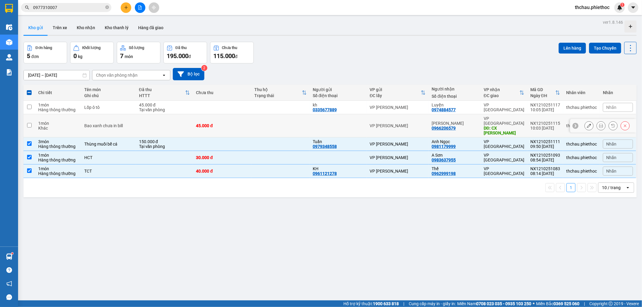
click at [28, 123] on input "checkbox" at bounding box center [29, 125] width 5 height 5
checkbox input "true"
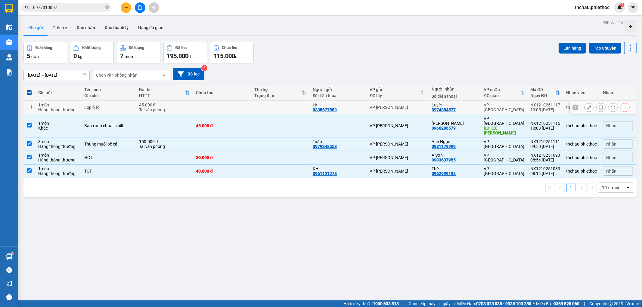
click at [29, 108] on input "checkbox" at bounding box center [29, 107] width 5 height 5
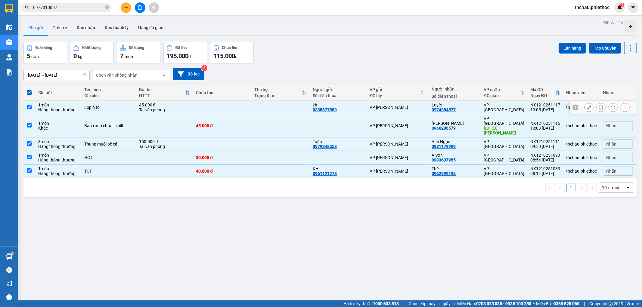
click at [28, 108] on input "checkbox" at bounding box center [29, 107] width 5 height 5
checkbox input "false"
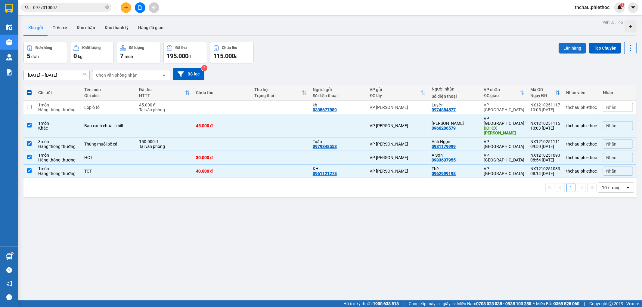
click at [571, 47] on button "Lên hàng" at bounding box center [572, 48] width 27 height 11
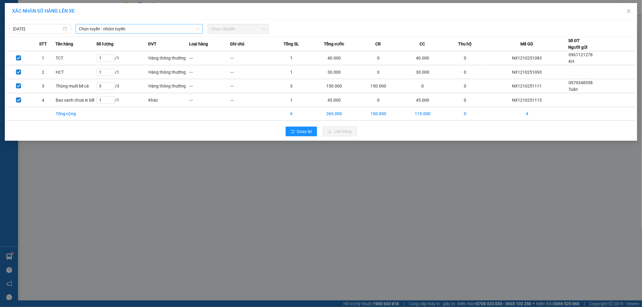
click at [147, 30] on span "Chọn tuyến - nhóm tuyến" at bounding box center [139, 28] width 120 height 9
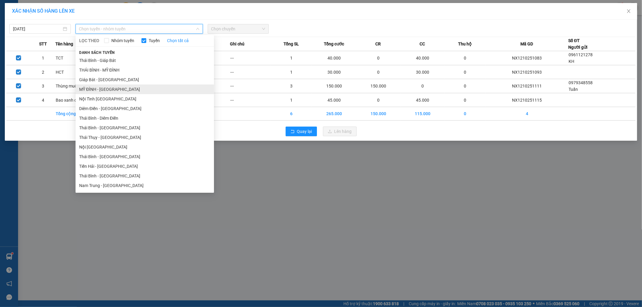
click at [130, 85] on li "MỸ ĐÌNH - THÁI BÌNH" at bounding box center [145, 90] width 139 height 10
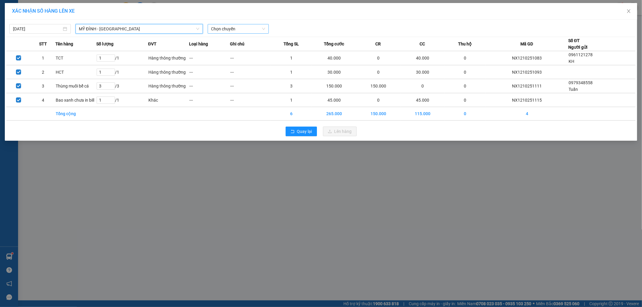
click at [228, 29] on span "Chọn chuyến" at bounding box center [238, 28] width 54 height 9
type input "2080"
click at [237, 39] on div "10:02 - 17B-020.80" at bounding box center [234, 41] width 47 height 7
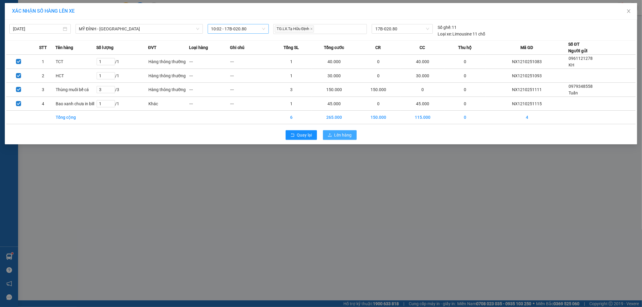
click at [346, 137] on span "Lên hàng" at bounding box center [343, 135] width 17 height 7
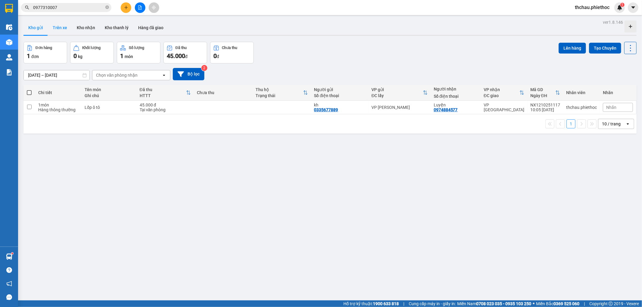
click at [58, 27] on button "Trên xe" at bounding box center [60, 27] width 24 height 14
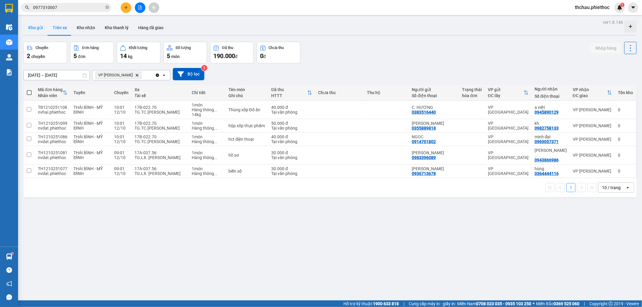
click at [37, 29] on button "Kho gửi" at bounding box center [35, 27] width 24 height 14
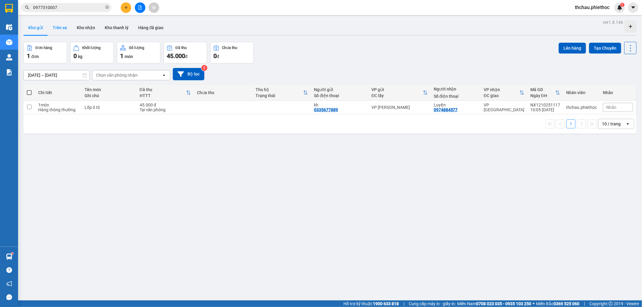
click at [57, 23] on button "Trên xe" at bounding box center [60, 27] width 24 height 14
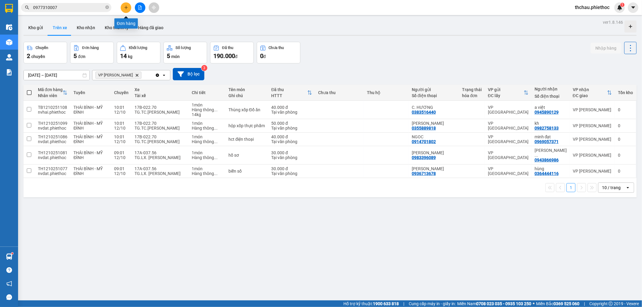
click at [126, 5] on icon "plus" at bounding box center [126, 7] width 4 height 4
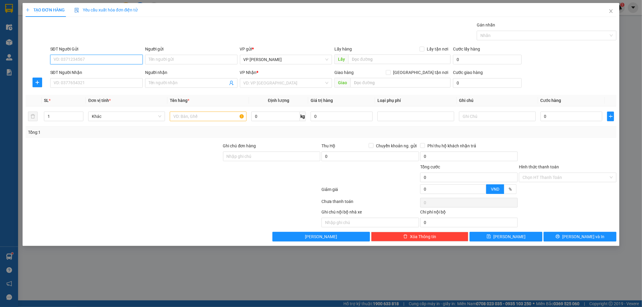
click at [85, 59] on input "SĐT Người Gửi" at bounding box center [96, 60] width 92 height 10
type input "0983996546"
click at [155, 58] on input "Người gửi" at bounding box center [191, 60] width 92 height 10
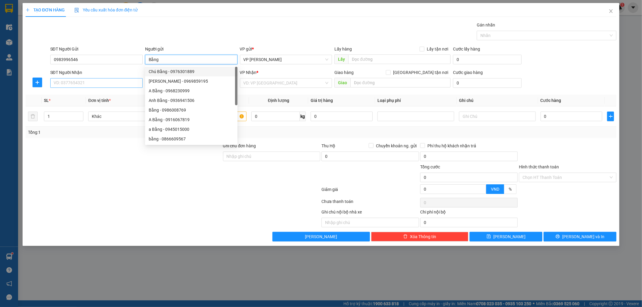
type input "Bằng"
click at [91, 80] on input "SĐT Người Nhận" at bounding box center [96, 83] width 92 height 10
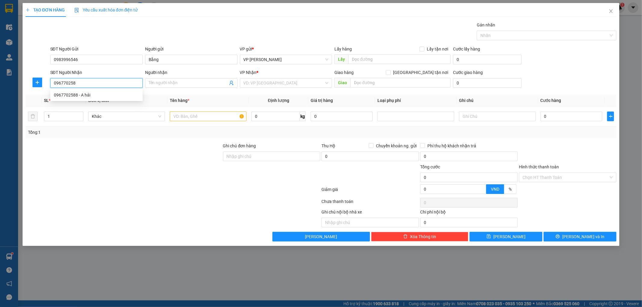
type input "0967702588"
click at [92, 94] on div "0967702588 - A hải" at bounding box center [96, 95] width 85 height 7
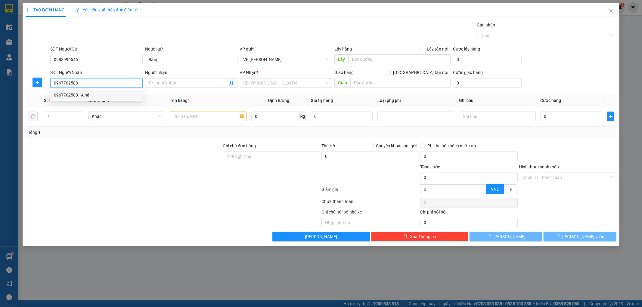
type input "A hải"
type input "Mường Thanh"
type input "5.000"
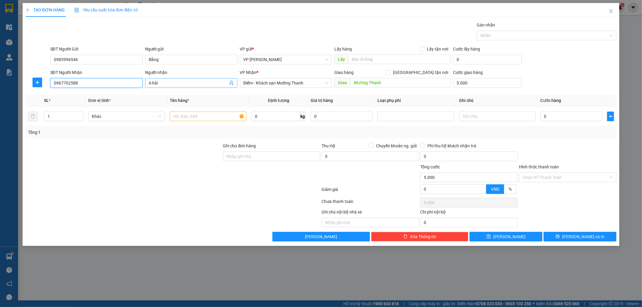
type input "0967702588"
click at [182, 80] on input "A hải" at bounding box center [188, 83] width 79 height 7
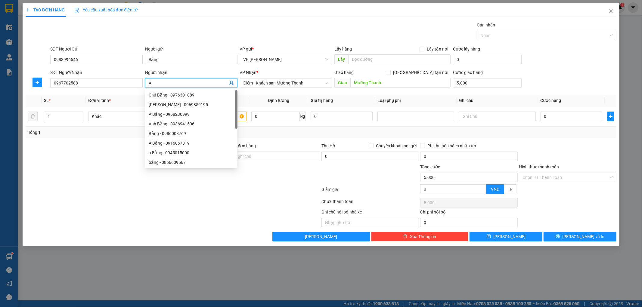
type input "A"
type input "Hải"
click at [251, 98] on th "Định lượng" at bounding box center [278, 101] width 59 height 12
click at [257, 86] on span "Điểm - Khách sạn Mường Thanh" at bounding box center [286, 83] width 85 height 9
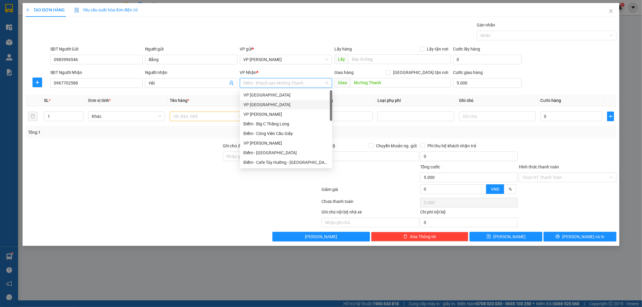
click at [267, 107] on div "VP [GEOGRAPHIC_DATA]" at bounding box center [286, 104] width 85 height 7
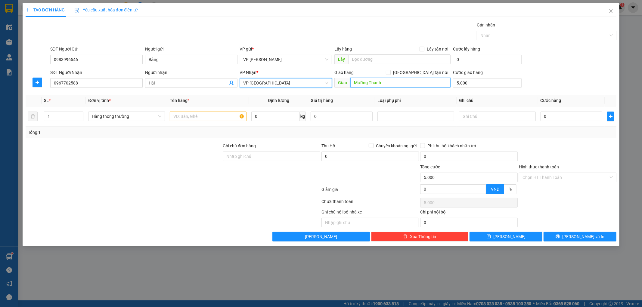
click at [392, 85] on input "Mường Thanh" at bounding box center [401, 83] width 100 height 10
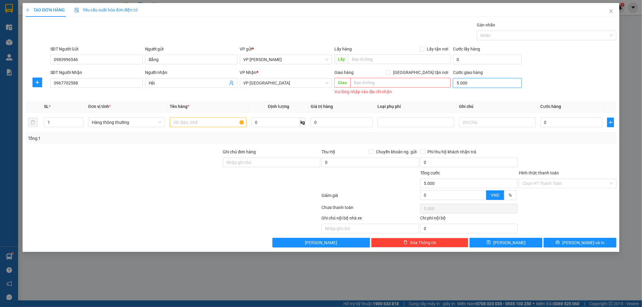
click at [472, 83] on input "5.000" at bounding box center [487, 83] width 69 height 10
type input "0"
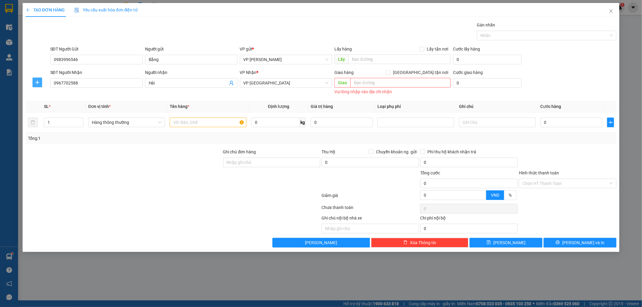
click at [34, 82] on span "plus" at bounding box center [37, 82] width 9 height 5
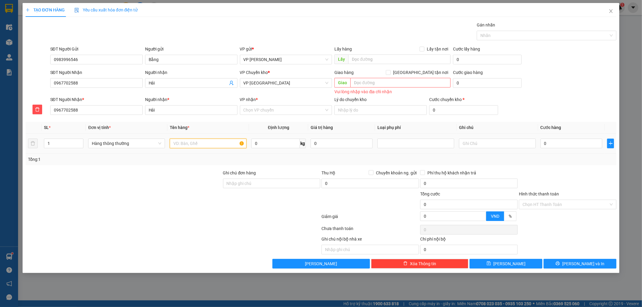
click at [206, 144] on input "text" at bounding box center [208, 144] width 77 height 10
type input "2"
click at [81, 140] on span "up" at bounding box center [80, 142] width 4 height 4
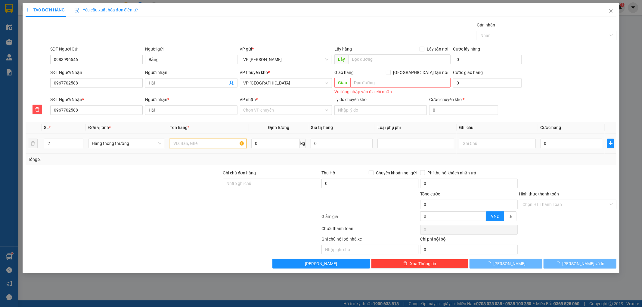
click at [209, 145] on input "text" at bounding box center [208, 144] width 77 height 10
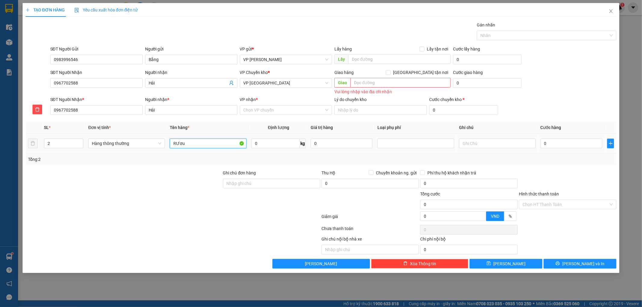
type input "RƯơu"
click at [196, 142] on input "text" at bounding box center [208, 144] width 77 height 10
type input "Rượu và ly hàng cực kỳ dễ vỡ"
click at [488, 92] on div "Cước giao hàng 0" at bounding box center [487, 82] width 71 height 27
click at [267, 111] on input "VP nhận *" at bounding box center [284, 110] width 81 height 9
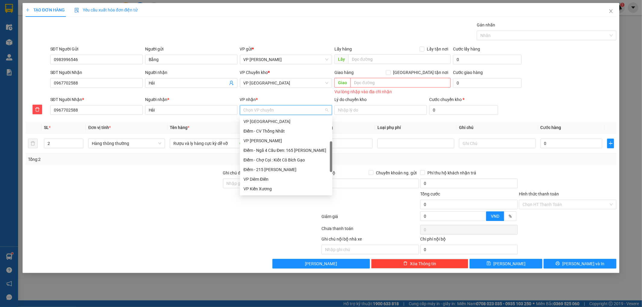
scroll to position [78, 0]
drag, startPoint x: 332, startPoint y: 140, endPoint x: 328, endPoint y: 165, distance: 25.3
click at [328, 165] on div "VP Tiền Hải Điểm - CV Thống Nhất VP Trần Khát Chân Điểm - Ngã 4 Cầu Đen: 165 Ch…" at bounding box center [286, 155] width 92 height 77
click at [275, 179] on div "VP Diêm Điền" at bounding box center [286, 179] width 85 height 7
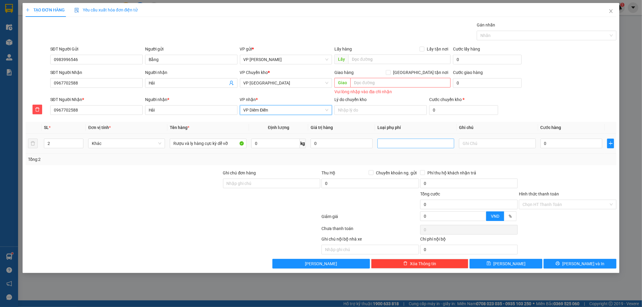
click at [407, 141] on div at bounding box center [416, 143] width 74 height 7
click at [400, 164] on div "Hàng dễ vỡ" at bounding box center [416, 165] width 70 height 7
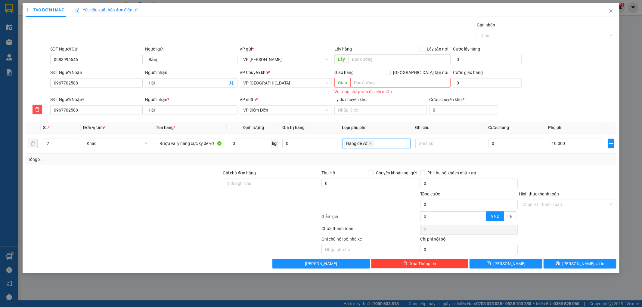
type input "10.000"
click at [571, 143] on input "10.000" at bounding box center [575, 144] width 55 height 10
type input "0"
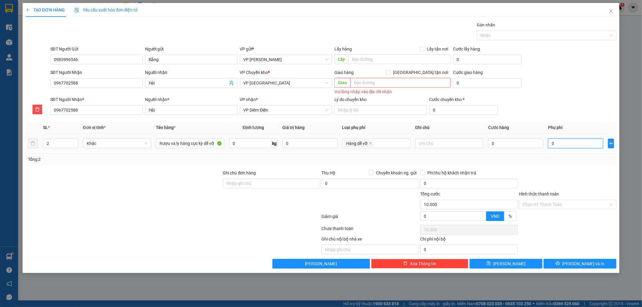
type input "0"
type input "003"
type input "3"
type input "30"
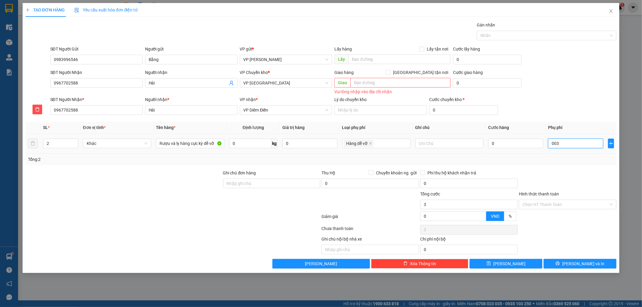
type input "30"
type input "0.030"
type input "30.000"
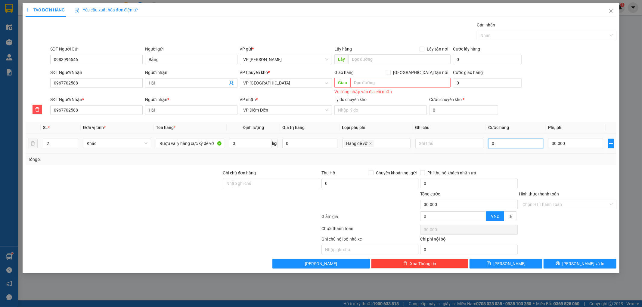
click at [512, 147] on input "0" at bounding box center [515, 144] width 55 height 10
type input "008"
type input "30.008"
type input "0.086"
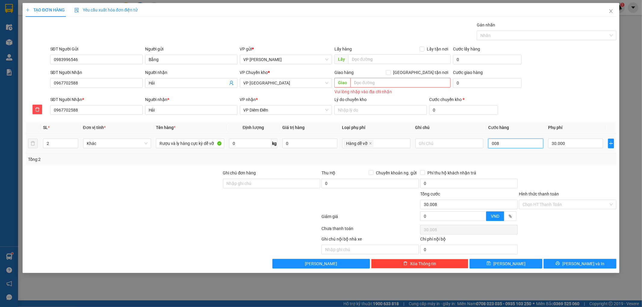
type input "30.086"
type input "008"
type input "30.008"
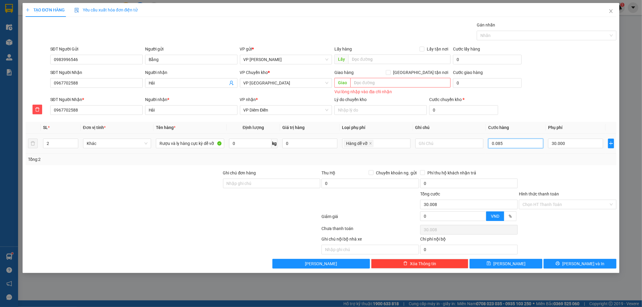
type input "0.085"
type input "30.085"
type input "85.000"
type input "115.000"
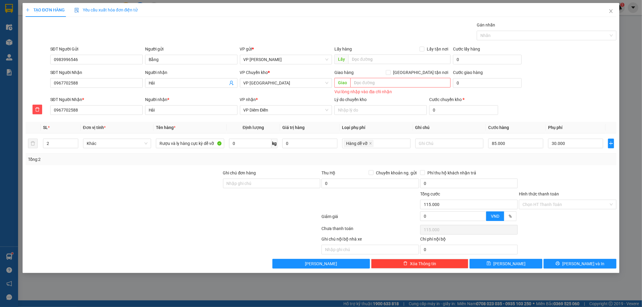
click at [556, 229] on div "Chọn HT Thanh Toán" at bounding box center [568, 230] width 99 height 12
click at [550, 203] on input "Hình thức thanh toán" at bounding box center [566, 204] width 86 height 9
click at [543, 217] on div "Tại văn phòng" at bounding box center [568, 216] width 90 height 7
type input "0"
click at [563, 263] on button "[PERSON_NAME] và In" at bounding box center [580, 264] width 73 height 10
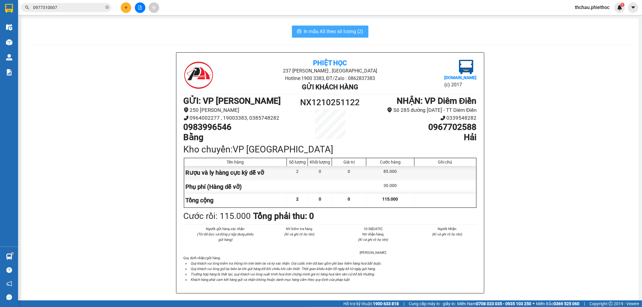
click at [340, 33] on span "In mẫu A5 theo số lượng (2)" at bounding box center [334, 32] width 60 height 8
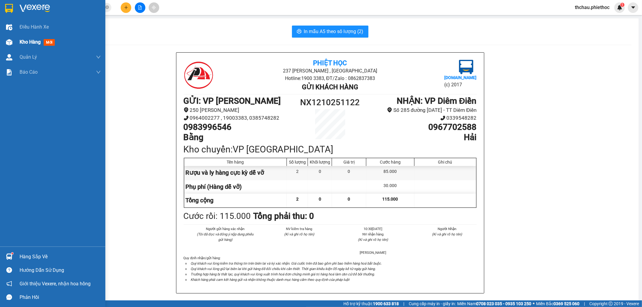
click at [26, 42] on span "Kho hàng" at bounding box center [30, 42] width 21 height 6
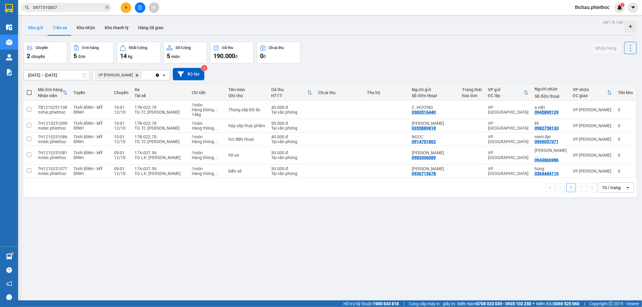
click at [36, 28] on button "Kho gửi" at bounding box center [35, 27] width 24 height 14
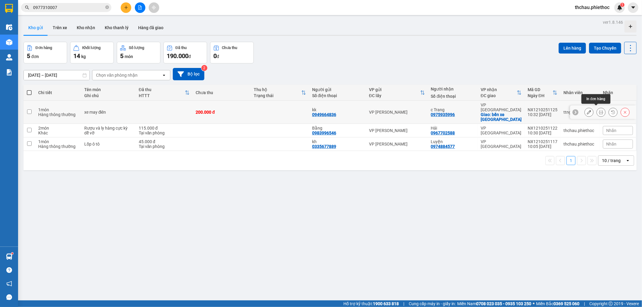
click at [599, 110] on icon at bounding box center [601, 112] width 4 height 4
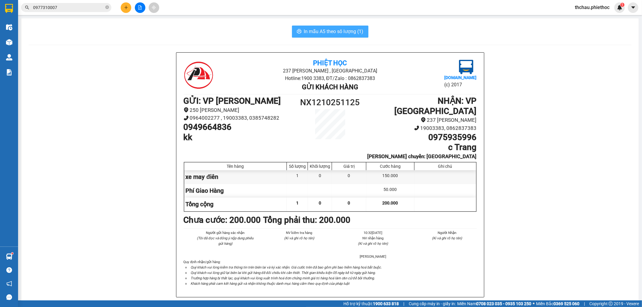
click at [323, 33] on span "In mẫu A5 theo số lượng (1)" at bounding box center [334, 32] width 60 height 8
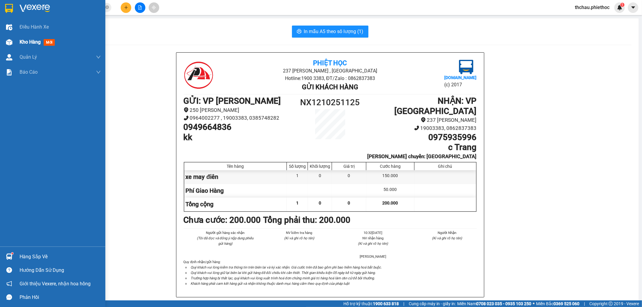
click at [24, 40] on span "Kho hàng" at bounding box center [30, 42] width 21 height 6
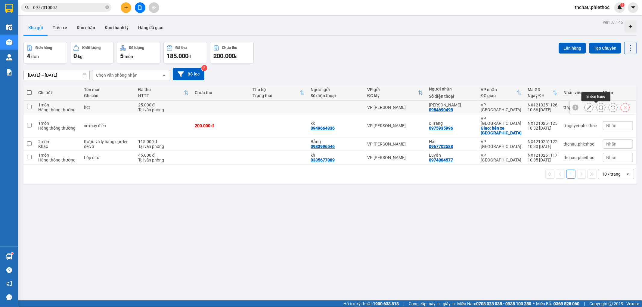
click at [599, 107] on icon at bounding box center [601, 107] width 4 height 4
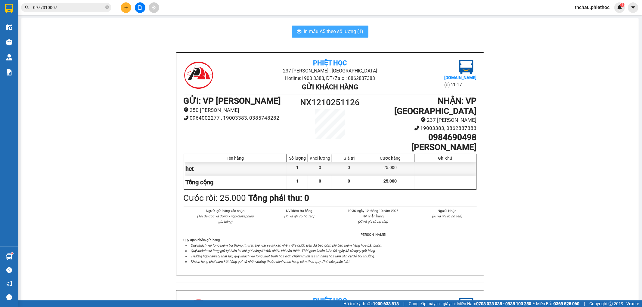
click at [350, 31] on span "In mẫu A5 theo số lượng (1)" at bounding box center [334, 32] width 60 height 8
click at [321, 34] on span "In mẫu A5 theo số lượng (1)" at bounding box center [334, 32] width 60 height 8
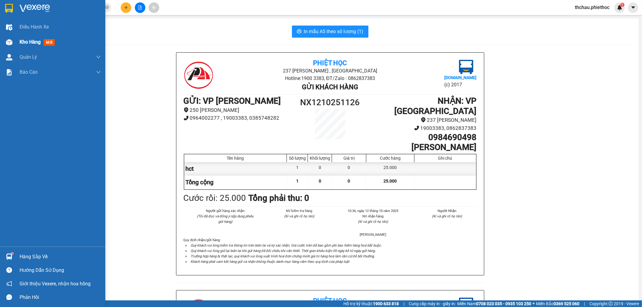
click at [27, 41] on span "Kho hàng" at bounding box center [30, 42] width 21 height 6
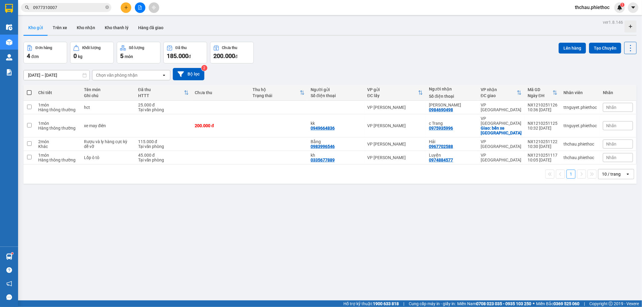
click at [63, 215] on div "ver 1.8.146 Kho gửi Trên xe Kho nhận Kho thanh lý Hàng đã giao Đơn hàng 4 đơn K…" at bounding box center [330, 171] width 618 height 307
click at [125, 7] on icon "plus" at bounding box center [126, 7] width 4 height 4
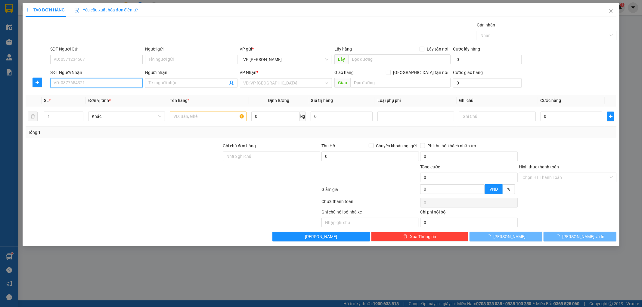
click at [99, 85] on input "SĐT Người Nhận" at bounding box center [96, 83] width 92 height 10
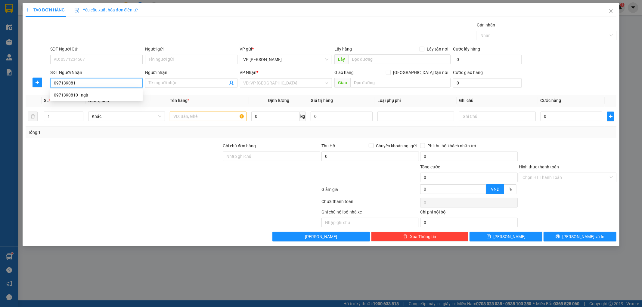
type input "0971390810"
click at [62, 95] on div "0971390810 - ngà" at bounding box center [96, 95] width 85 height 7
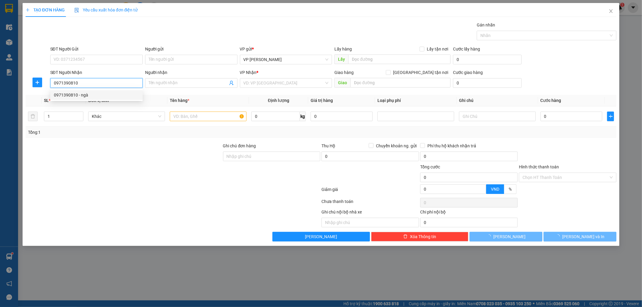
type input "ngà"
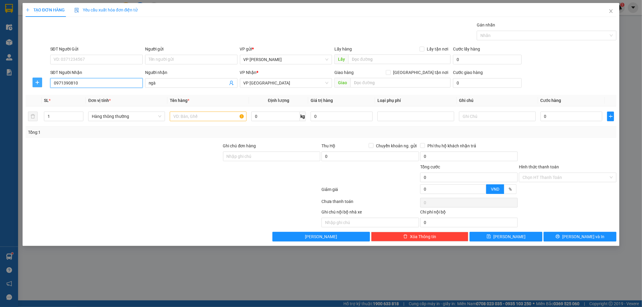
type input "0971390810"
click at [33, 83] on span "plus" at bounding box center [37, 82] width 9 height 5
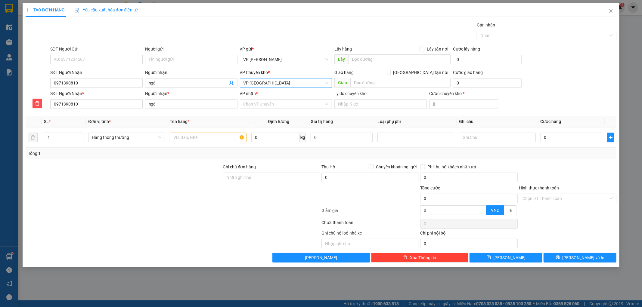
click at [273, 85] on span "VP [GEOGRAPHIC_DATA]" at bounding box center [286, 83] width 85 height 9
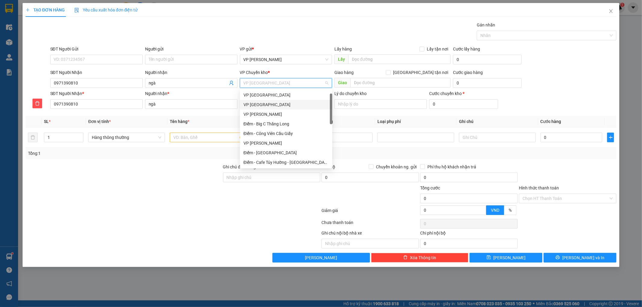
click at [264, 101] on div "VP [GEOGRAPHIC_DATA]" at bounding box center [286, 104] width 85 height 7
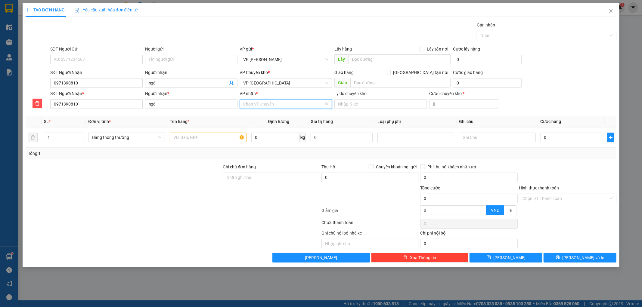
click at [262, 103] on input "VP nhận *" at bounding box center [284, 104] width 81 height 9
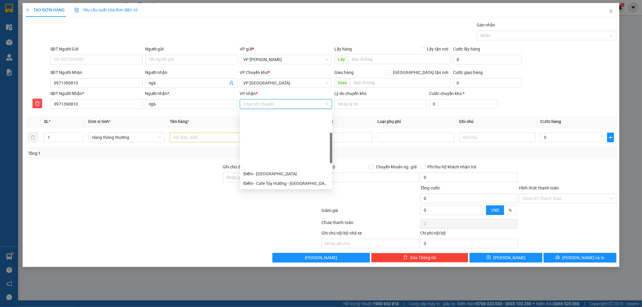
click at [267, 190] on div "VP [GEOGRAPHIC_DATA]" at bounding box center [286, 193] width 85 height 7
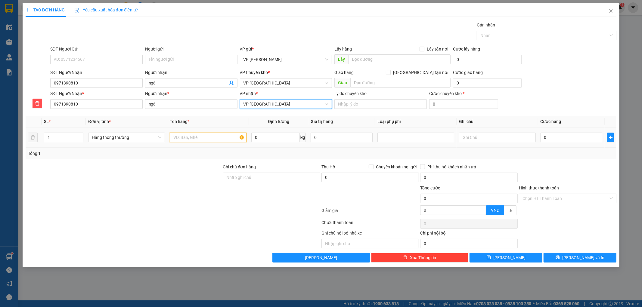
click at [225, 140] on input "text" at bounding box center [208, 138] width 77 height 10
click at [184, 136] on input "text" at bounding box center [208, 138] width 77 height 10
click at [384, 82] on input "text" at bounding box center [401, 83] width 100 height 10
click at [210, 140] on input "text" at bounding box center [208, 138] width 77 height 10
click at [398, 136] on div at bounding box center [416, 137] width 74 height 7
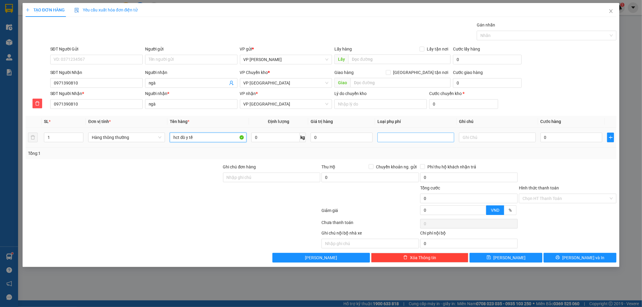
type input "hct đò y tế"
click at [389, 158] on div "Hàng dễ vỡ" at bounding box center [416, 159] width 70 height 7
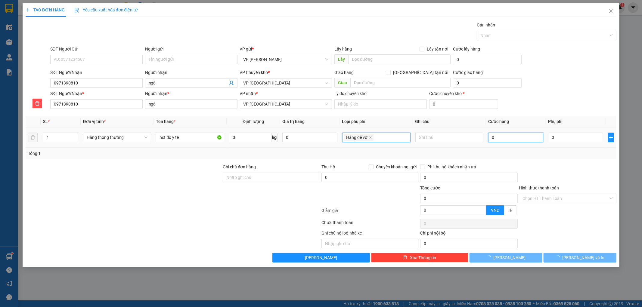
click at [505, 141] on input "0" at bounding box center [515, 138] width 55 height 10
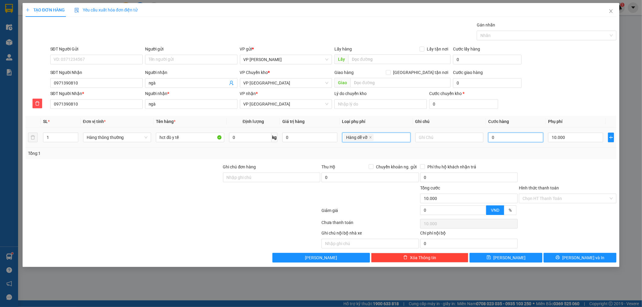
type input "0"
type input "10.000"
type input "003"
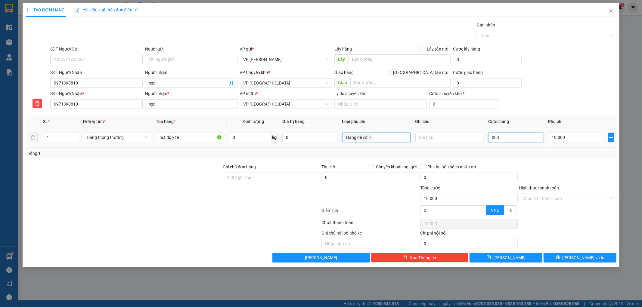
type input "10.003"
type input "0.030"
type input "10.030"
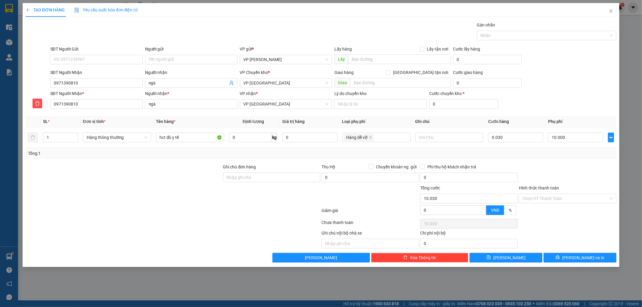
click at [524, 156] on div "Tổng: 1" at bounding box center [321, 153] width 587 height 7
type input "30.000"
type input "40.000"
click at [396, 79] on input "text" at bounding box center [401, 83] width 100 height 10
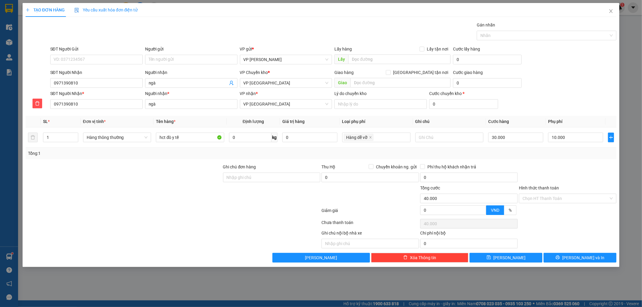
click at [86, 32] on div "Gói vận chuyển * Tiêu chuẩn Gán nhãn Nhãn" at bounding box center [333, 32] width 569 height 21
click at [568, 198] on input "Hình thức thanh toán" at bounding box center [566, 198] width 86 height 9
click at [552, 211] on div "Tại văn phòng" at bounding box center [568, 210] width 90 height 7
click at [557, 260] on button "[PERSON_NAME] và In" at bounding box center [580, 258] width 73 height 10
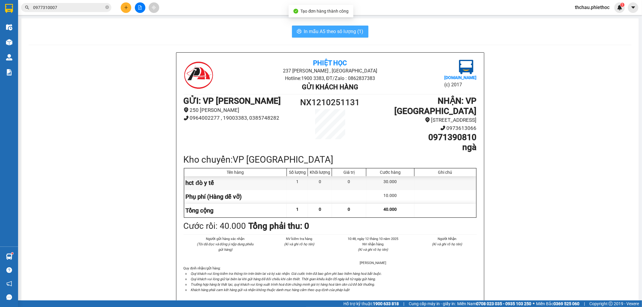
click at [325, 30] on span "In mẫu A5 theo số lượng (1)" at bounding box center [334, 32] width 60 height 8
click at [127, 8] on icon "plus" at bounding box center [126, 7] width 4 height 4
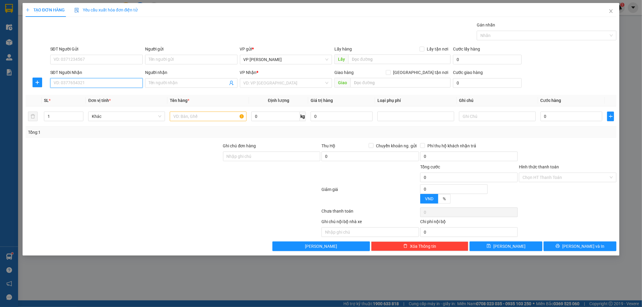
click at [92, 85] on input "SĐT Người Nhận" at bounding box center [96, 83] width 92 height 10
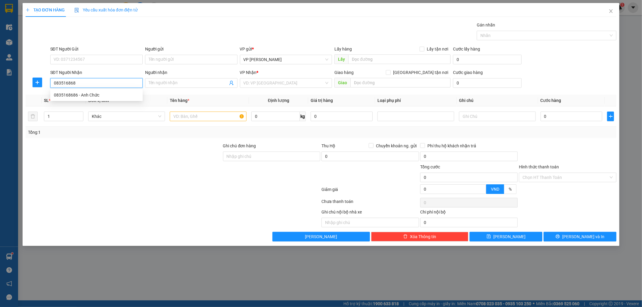
type input "0835168686"
click at [112, 93] on div "0835168686 - Anh Chức" at bounding box center [96, 95] width 85 height 7
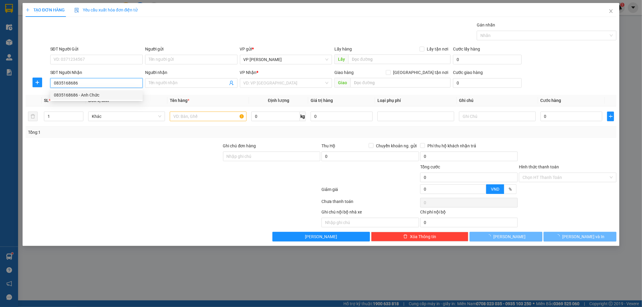
type input "Anh Chức"
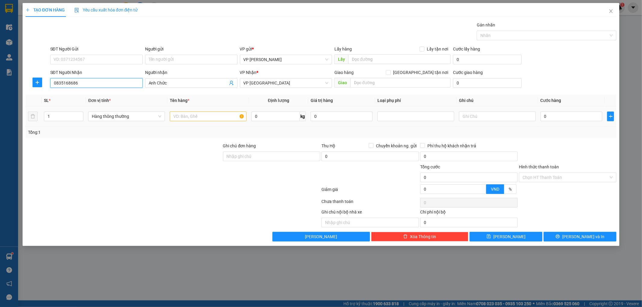
type input "0835168686"
click at [214, 118] on input "text" at bounding box center [208, 117] width 77 height 10
type input "bao vàng +hct"
click at [574, 119] on input "0" at bounding box center [572, 117] width 62 height 10
type input "005"
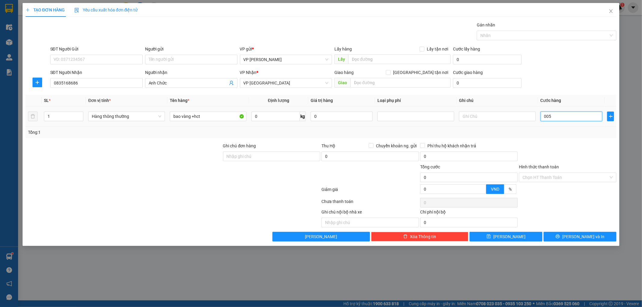
type input "5"
type input "0.050"
type input "50"
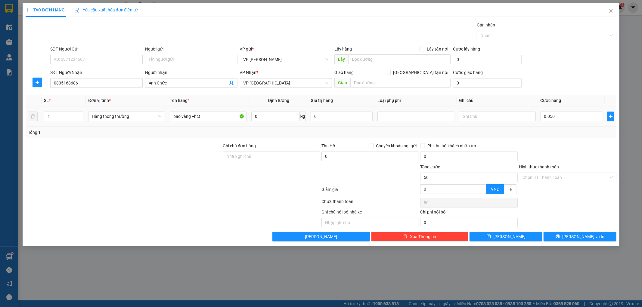
click at [589, 136] on div "Tổng: 1" at bounding box center [321, 132] width 591 height 11
type input "50.000"
click at [569, 179] on input "Hình thức thanh toán" at bounding box center [566, 177] width 86 height 9
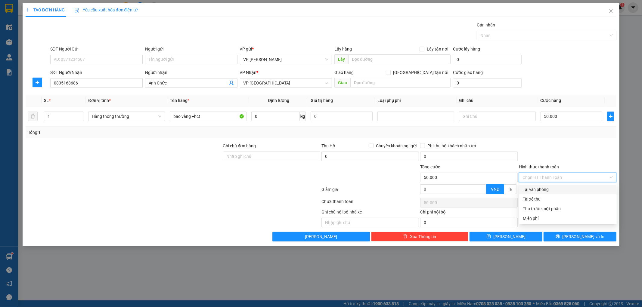
click at [561, 188] on div "Tại văn phòng" at bounding box center [568, 189] width 90 height 7
click at [553, 237] on button "[PERSON_NAME] và In" at bounding box center [580, 237] width 73 height 10
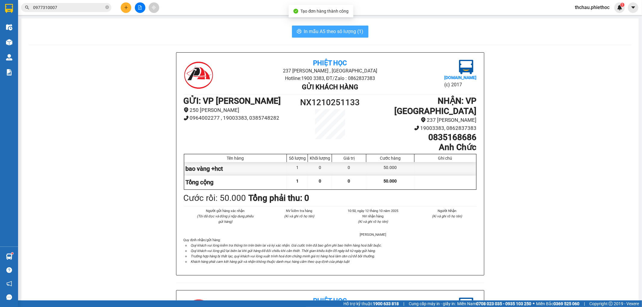
click at [338, 28] on span "In mẫu A5 theo số lượng (1)" at bounding box center [334, 32] width 60 height 8
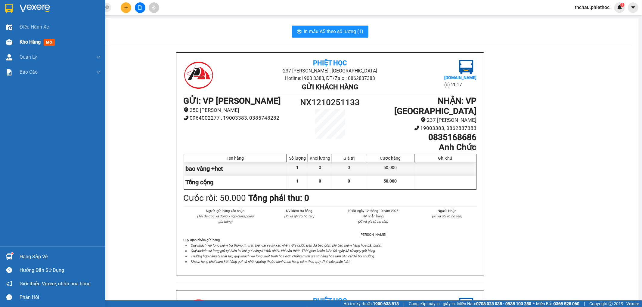
click at [29, 42] on span "Kho hàng" at bounding box center [30, 42] width 21 height 6
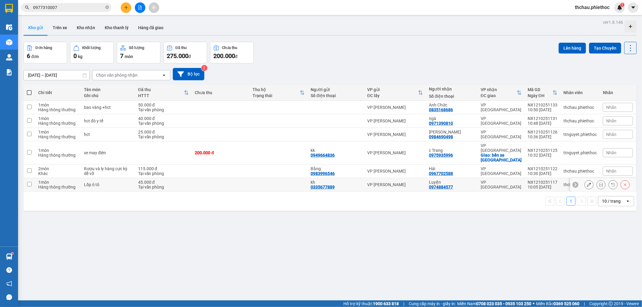
click at [30, 182] on input "checkbox" at bounding box center [29, 184] width 5 height 5
checkbox input "true"
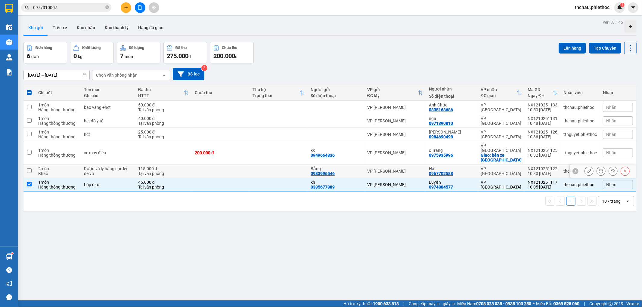
click at [30, 169] on input "checkbox" at bounding box center [29, 171] width 5 height 5
checkbox input "true"
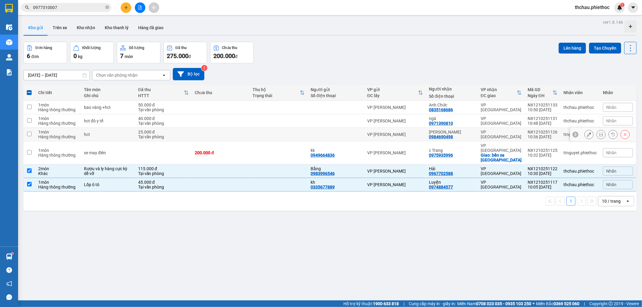
click at [29, 132] on input "checkbox" at bounding box center [29, 134] width 5 height 5
checkbox input "true"
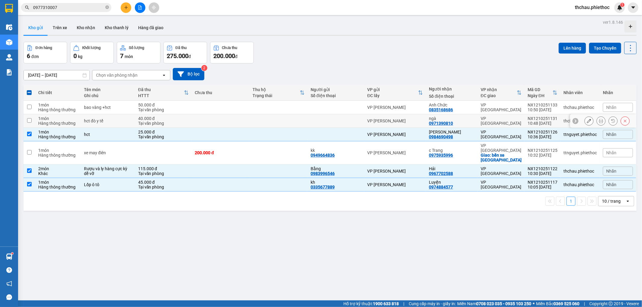
click at [29, 121] on input "checkbox" at bounding box center [29, 120] width 5 height 5
checkbox input "true"
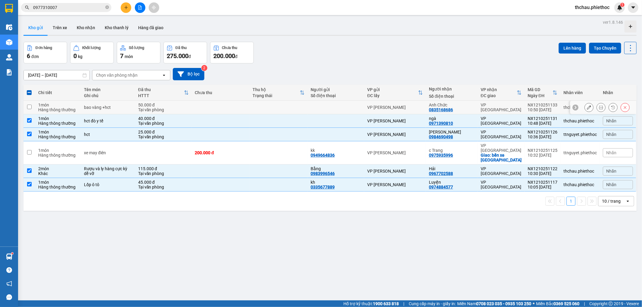
click at [27, 106] on input "checkbox" at bounding box center [29, 107] width 5 height 5
checkbox input "true"
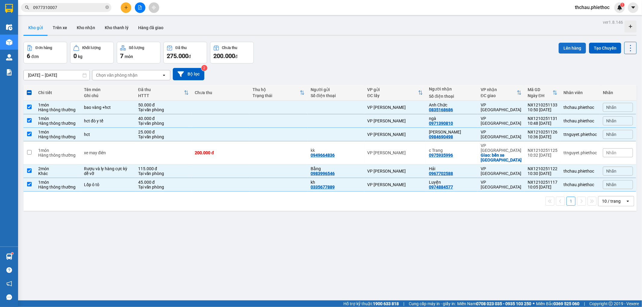
click at [572, 48] on button "Lên hàng" at bounding box center [572, 48] width 27 height 11
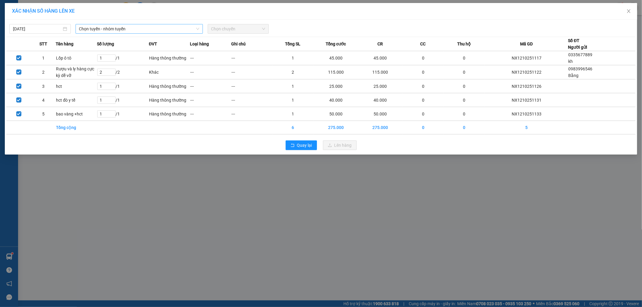
click at [140, 31] on span "Chọn tuyến - nhóm tuyến" at bounding box center [139, 28] width 120 height 9
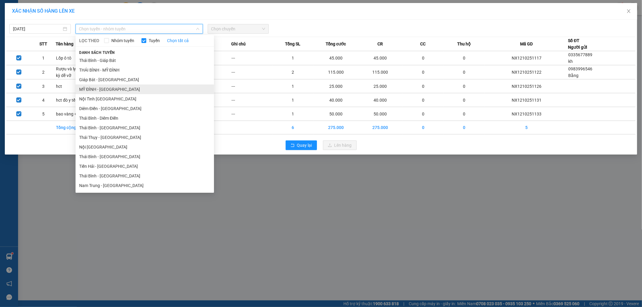
click at [121, 85] on li "MỸ ĐÌNH - THÁI BÌNH" at bounding box center [145, 90] width 139 height 10
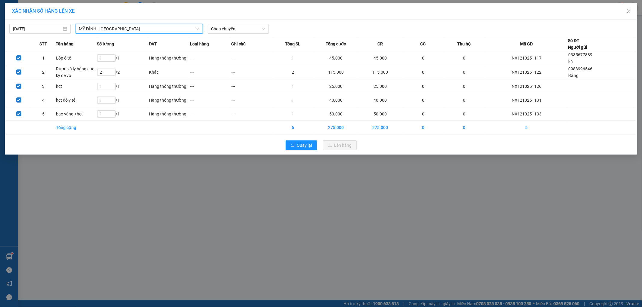
click at [225, 34] on div "Chọn chuyến" at bounding box center [238, 29] width 66 height 10
click at [230, 29] on span "Chọn chuyến" at bounding box center [238, 28] width 54 height 9
type input "2169"
click at [235, 41] on div "11:03 - 17B-021.69" at bounding box center [234, 41] width 47 height 7
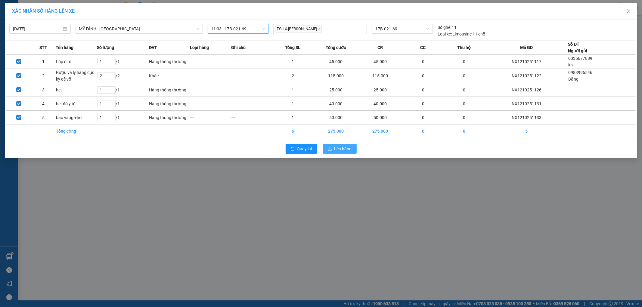
click at [336, 148] on span "Lên hàng" at bounding box center [343, 149] width 17 height 7
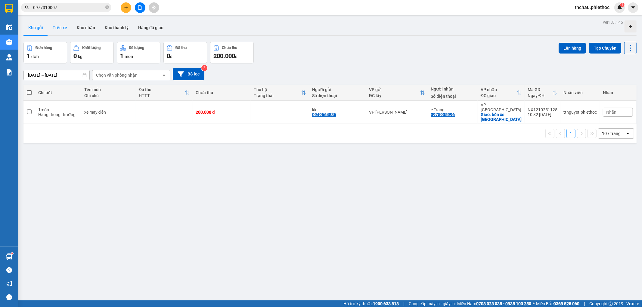
click at [63, 26] on button "Trên xe" at bounding box center [60, 27] width 24 height 14
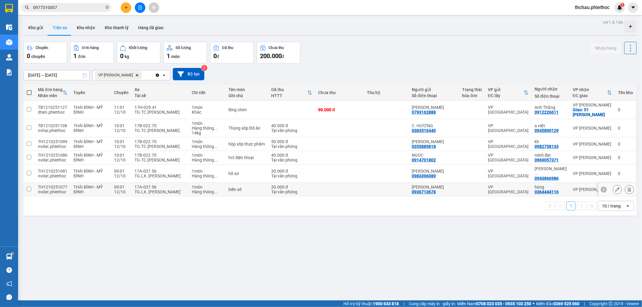
click at [27, 187] on input "checkbox" at bounding box center [29, 189] width 5 height 5
checkbox input "true"
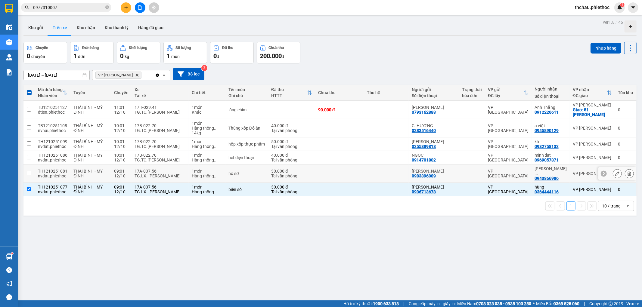
click at [29, 171] on input "checkbox" at bounding box center [29, 173] width 5 height 5
checkbox input "true"
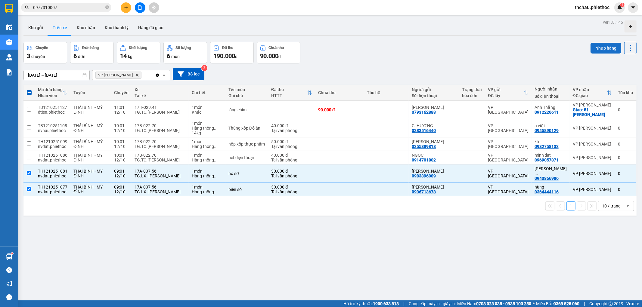
click at [595, 49] on button "Nhập hàng" at bounding box center [606, 48] width 31 height 11
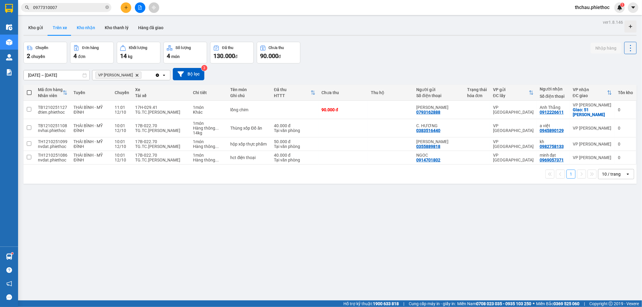
click at [86, 27] on button "Kho nhận" at bounding box center [86, 27] width 28 height 14
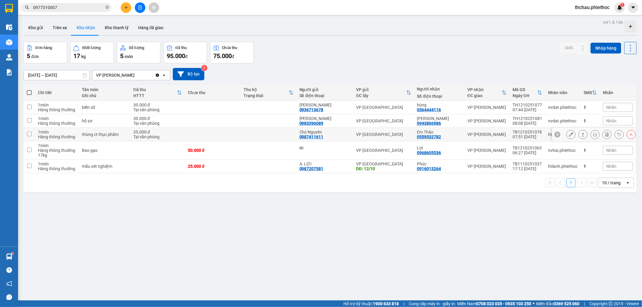
click at [579, 134] on button at bounding box center [583, 134] width 8 height 11
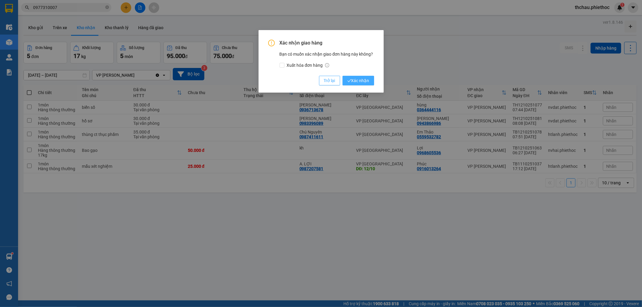
drag, startPoint x: 332, startPoint y: 81, endPoint x: 351, endPoint y: 79, distance: 19.0
click at [351, 79] on div "Trở lại Xác nhận" at bounding box center [346, 81] width 55 height 10
click at [351, 79] on span "Xác nhận" at bounding box center [359, 80] width 22 height 7
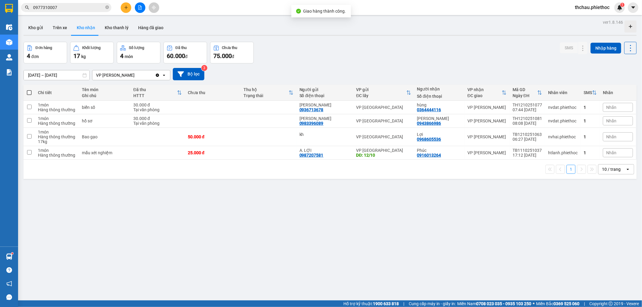
click at [54, 78] on div "ver 1.8.146 Kho gửi Trên xe Kho nhận Kho thanh lý Hàng đã giao Đơn hàng 4 đơn K…" at bounding box center [330, 171] width 618 height 307
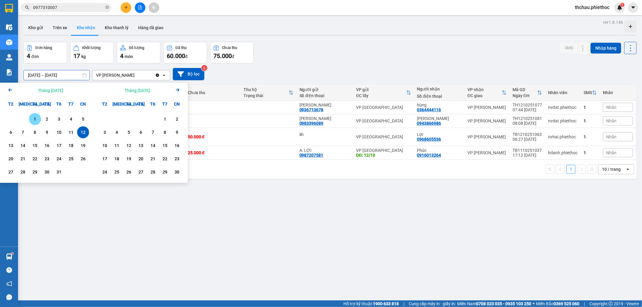
click at [33, 116] on div "1" at bounding box center [35, 119] width 8 height 7
click at [82, 132] on div "12" at bounding box center [83, 132] width 8 height 7
type input "01/10/2025 – 12/10/2025"
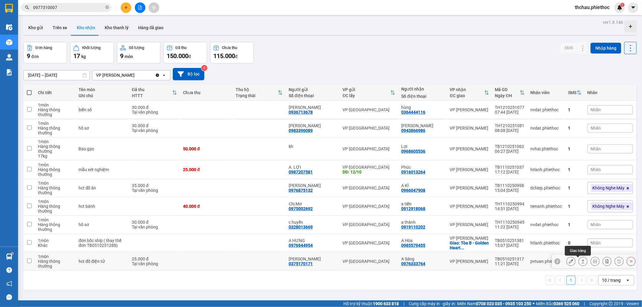
click at [581, 263] on icon at bounding box center [583, 262] width 4 height 4
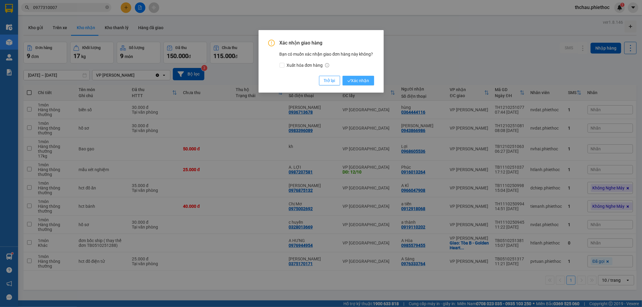
click at [352, 79] on span "Xác nhận" at bounding box center [359, 80] width 22 height 7
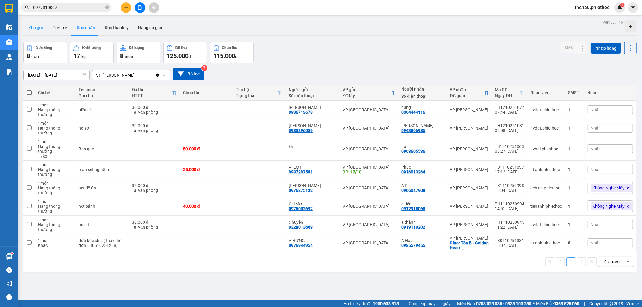
click at [23, 28] on button "Kho gửi" at bounding box center [35, 27] width 24 height 14
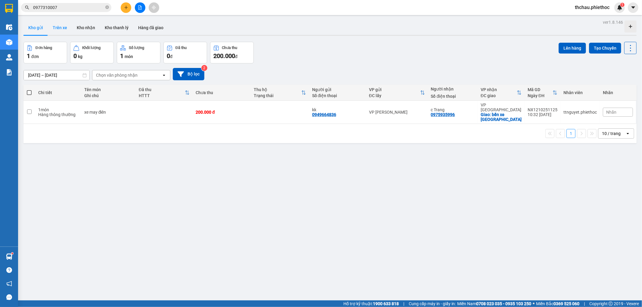
click at [59, 23] on button "Trên xe" at bounding box center [60, 27] width 24 height 14
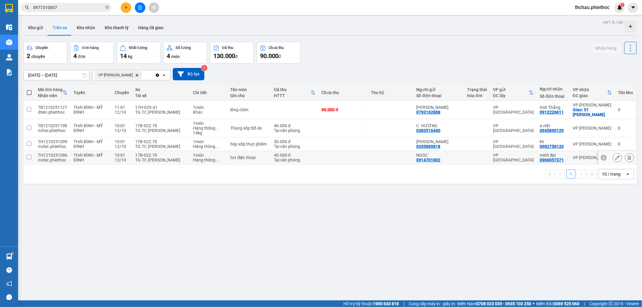
click at [148, 159] on div "TG.TC.Vũ Đức Tuyến" at bounding box center [161, 160] width 52 height 5
checkbox input "true"
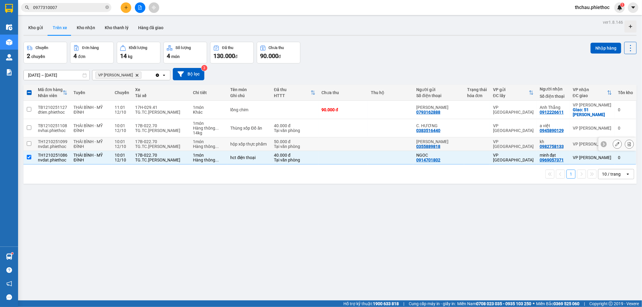
click at [155, 145] on div "TG.TC.Vũ Đức Tuyến" at bounding box center [161, 146] width 52 height 5
checkbox input "true"
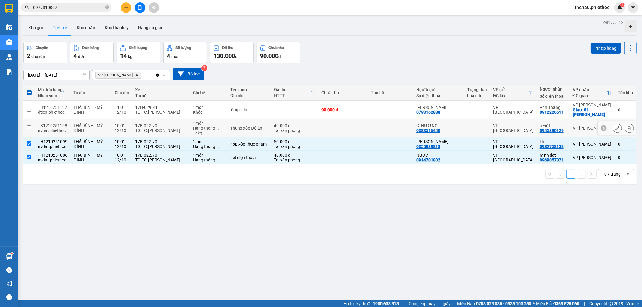
click at [158, 126] on div "17B-022.70" at bounding box center [161, 125] width 52 height 5
checkbox input "true"
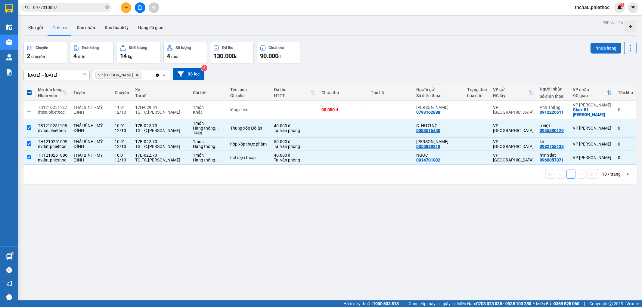
click at [607, 46] on button "Nhập hàng" at bounding box center [606, 48] width 31 height 11
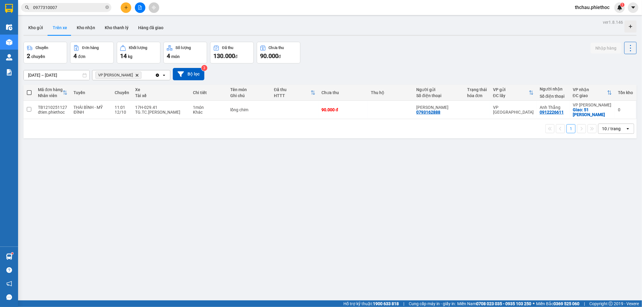
click at [127, 5] on button at bounding box center [126, 7] width 11 height 11
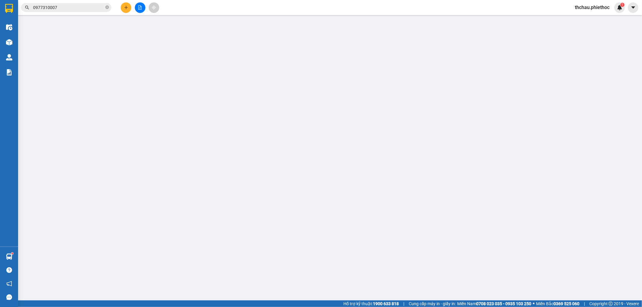
click at [102, 85] on div "TẠO ĐƠN HÀNG Yêu cầu xuất hóa đơn điện tử Transit Pickup Surcharge Ids Transit …" at bounding box center [321, 153] width 642 height 307
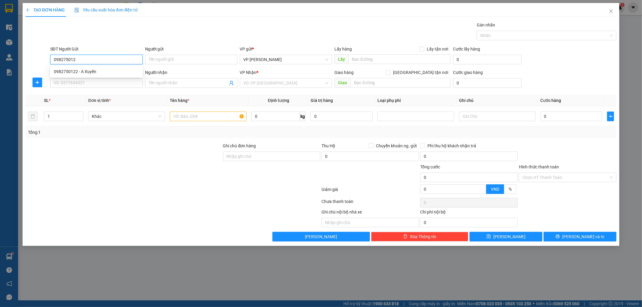
type input "0982750122"
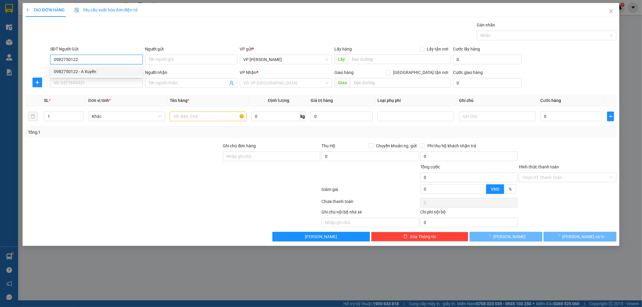
drag, startPoint x: 90, startPoint y: 61, endPoint x: 51, endPoint y: 60, distance: 38.6
click at [51, 60] on input "0982750122" at bounding box center [96, 60] width 92 height 10
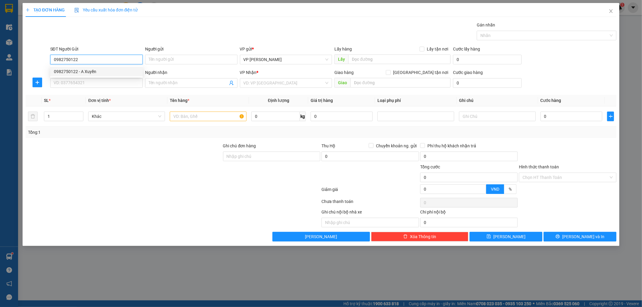
click at [73, 73] on div "0982750122 - A Xuyền" at bounding box center [96, 71] width 85 height 7
type input "A Xuyền"
type input "0982750122"
click at [72, 83] on input "SĐT Người Nhận" at bounding box center [96, 83] width 92 height 10
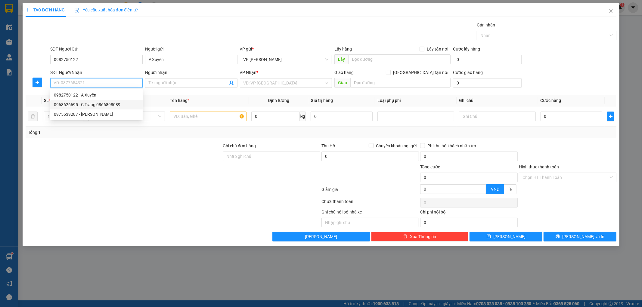
click at [71, 101] on div "0968626695 - C Trang 0866898089" at bounding box center [96, 104] width 85 height 7
type input "0968626695"
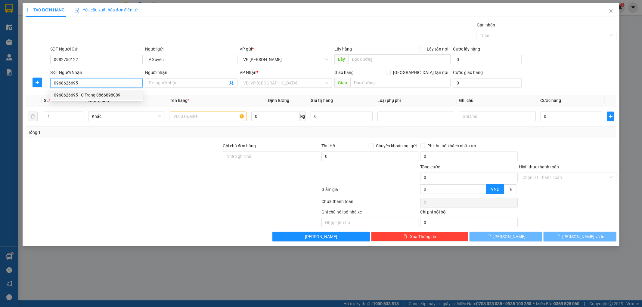
type input "C Trang 0866898089"
checkbox input "true"
type input "CT1A - CHUNG CƯ VOV, Lương Thế Vinh, Khu đô thị VOV, Mễ Trì, Từ Liêm, Hà Nội"
type input "40.000"
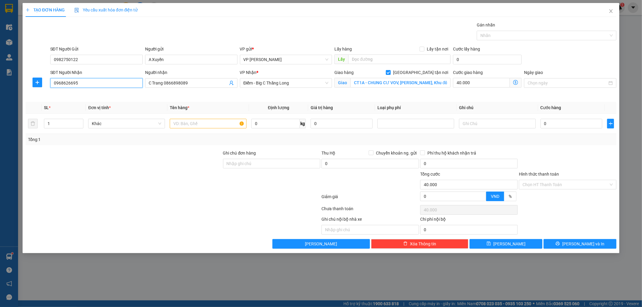
click at [76, 82] on input "0968626695" at bounding box center [96, 83] width 92 height 10
click at [87, 80] on input "0968626695" at bounding box center [96, 83] width 92 height 10
type input "0"
drag, startPoint x: 83, startPoint y: 58, endPoint x: 48, endPoint y: 59, distance: 35.0
click at [48, 59] on div "SĐT Người Gửi 0982750122 Người gửi A Xuyền VP gửi * VP Nguyễn Xiển Lấy hàng Lấy…" at bounding box center [321, 56] width 593 height 21
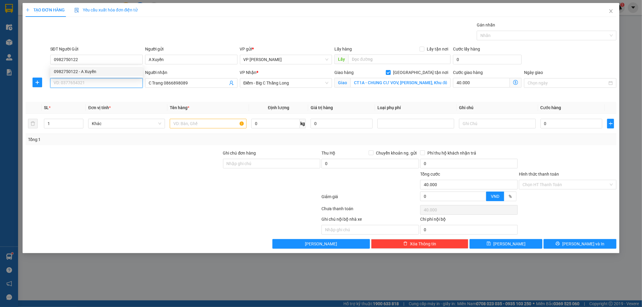
click at [76, 83] on input "SĐT Người Nhận" at bounding box center [96, 83] width 92 height 10
paste input "0982750122"
type input "0982750122"
click at [81, 96] on div "0982750122 - A Xuyền" at bounding box center [96, 95] width 85 height 7
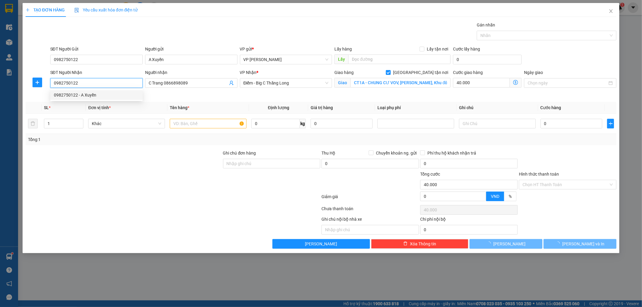
type input "A Xuyền"
checkbox input "false"
type input "0"
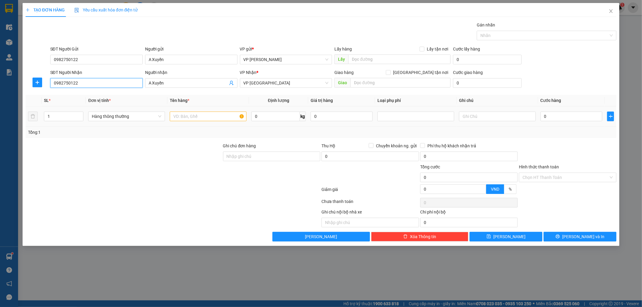
type input "0982750122"
click at [197, 110] on td at bounding box center [208, 117] width 82 height 20
click at [195, 113] on input "text" at bounding box center [208, 117] width 77 height 10
type input "h"
click at [568, 115] on input "0" at bounding box center [572, 117] width 62 height 10
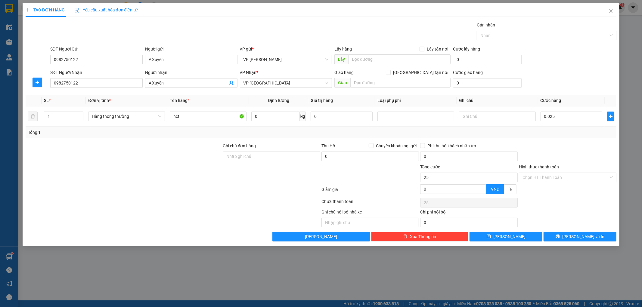
click at [562, 132] on div "Tổng: 1" at bounding box center [321, 132] width 587 height 7
click at [560, 234] on button "[PERSON_NAME] và In" at bounding box center [580, 237] width 73 height 10
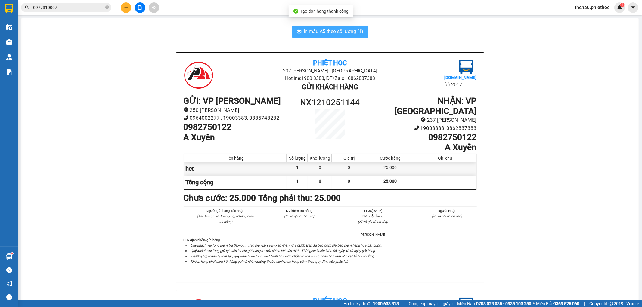
click at [318, 29] on span "In mẫu A5 theo số lượng (1)" at bounding box center [334, 32] width 60 height 8
click at [125, 6] on icon "plus" at bounding box center [126, 7] width 4 height 4
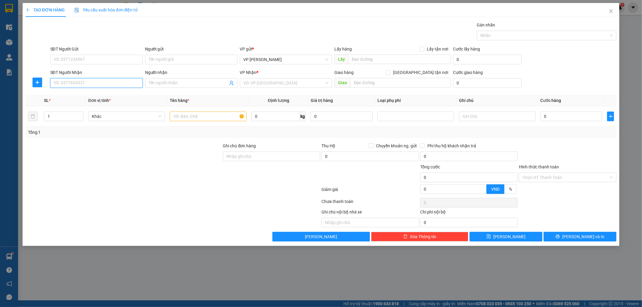
click at [85, 82] on input "SĐT Người Nhận" at bounding box center [96, 83] width 92 height 10
click at [83, 94] on div "0338405908 - Chị Thắm" at bounding box center [96, 95] width 85 height 7
drag, startPoint x: 35, startPoint y: 79, endPoint x: 191, endPoint y: 87, distance: 156.5
click at [36, 79] on button "button" at bounding box center [38, 83] width 10 height 10
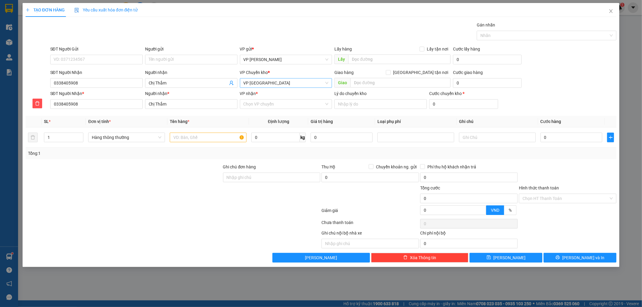
click at [276, 80] on span "VP [GEOGRAPHIC_DATA]" at bounding box center [286, 83] width 85 height 9
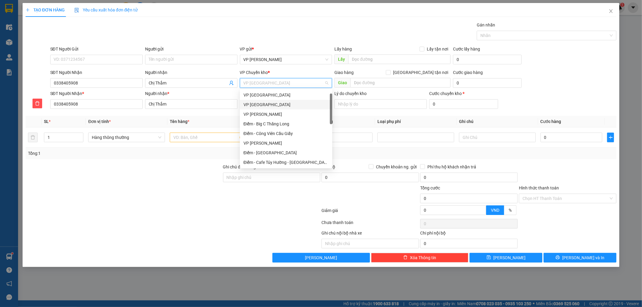
click at [263, 101] on div "VP [GEOGRAPHIC_DATA]" at bounding box center [286, 104] width 85 height 7
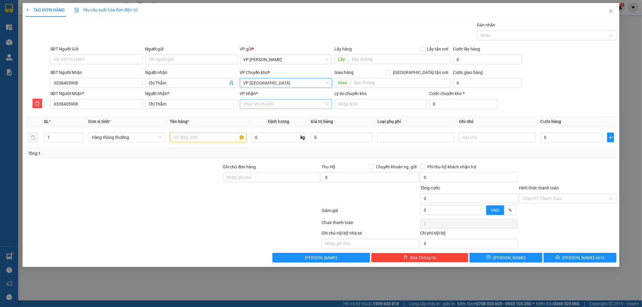
click at [260, 101] on input "VP nhận *" at bounding box center [284, 104] width 81 height 9
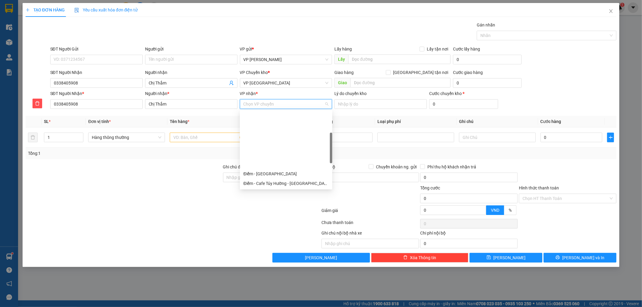
click at [263, 190] on div "VP [GEOGRAPHIC_DATA]" at bounding box center [286, 193] width 85 height 7
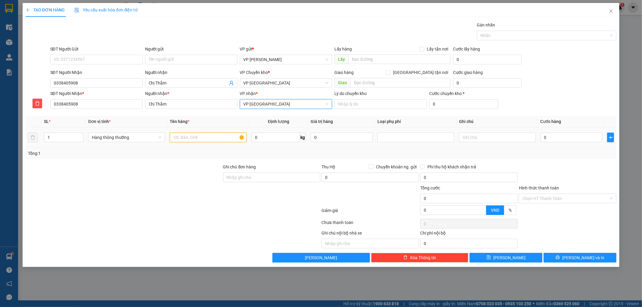
click at [208, 139] on input "text" at bounding box center [208, 138] width 77 height 10
click at [573, 142] on input "0" at bounding box center [572, 138] width 62 height 10
click at [606, 164] on div at bounding box center [568, 174] width 99 height 21
click at [588, 199] on input "Hình thức thanh toán" at bounding box center [566, 198] width 86 height 9
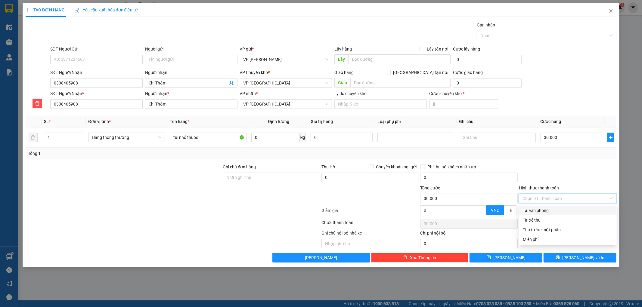
click at [553, 206] on div "Tại văn phòng" at bounding box center [568, 211] width 98 height 10
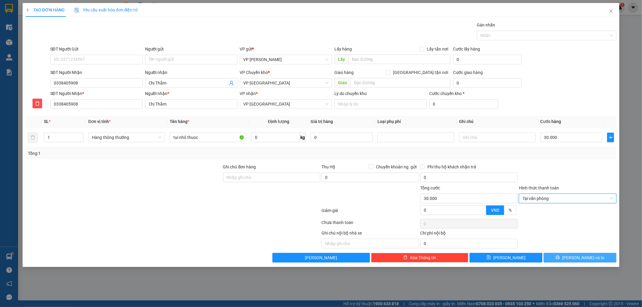
click at [559, 255] on button "[PERSON_NAME] và In" at bounding box center [580, 258] width 73 height 10
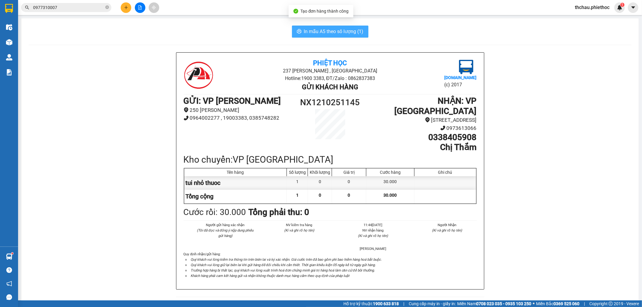
click at [310, 29] on span "In mẫu A5 theo số lượng (1)" at bounding box center [334, 32] width 60 height 8
click at [106, 7] on icon "close-circle" at bounding box center [107, 7] width 4 height 4
click at [80, 11] on span at bounding box center [66, 7] width 90 height 9
click at [82, 7] on input "text" at bounding box center [68, 7] width 71 height 7
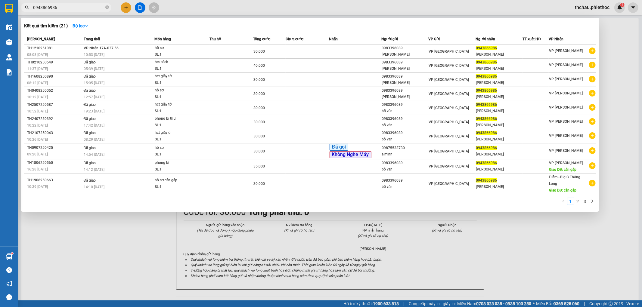
click at [198, 55] on div "SL: 1" at bounding box center [177, 54] width 45 height 7
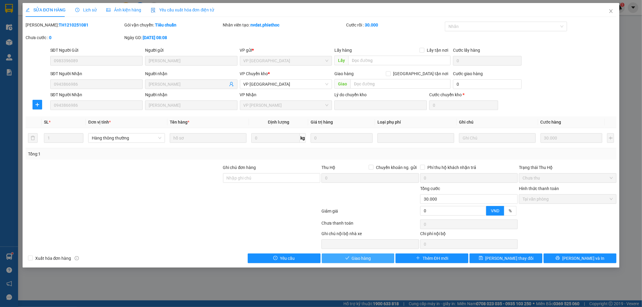
click at [361, 261] on span "Giao hàng" at bounding box center [361, 258] width 19 height 7
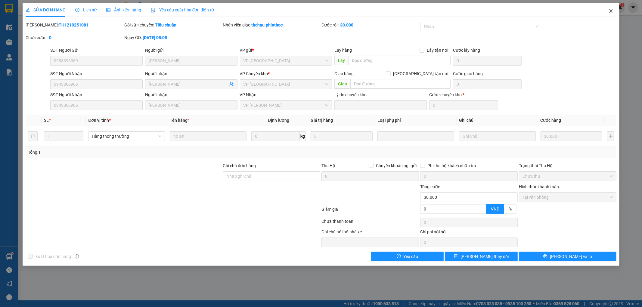
click at [608, 10] on span "Close" at bounding box center [611, 11] width 17 height 17
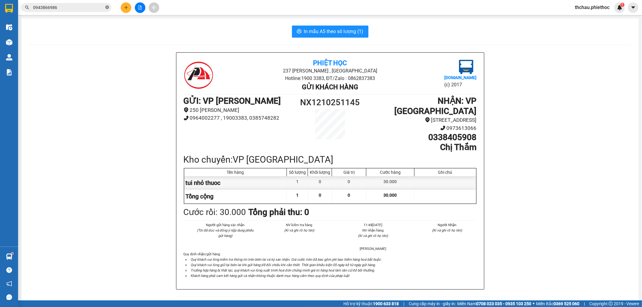
click at [108, 7] on icon "close-circle" at bounding box center [107, 7] width 4 height 4
click at [75, 5] on input "text" at bounding box center [68, 7] width 71 height 7
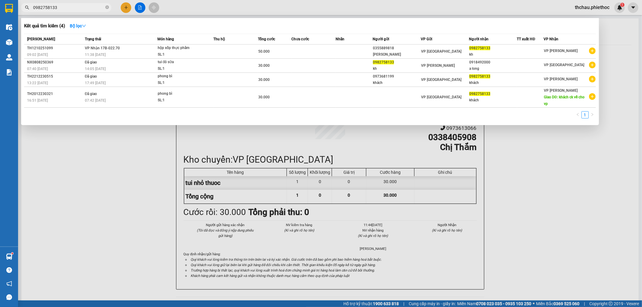
click at [478, 52] on div "kh" at bounding box center [493, 54] width 48 height 6
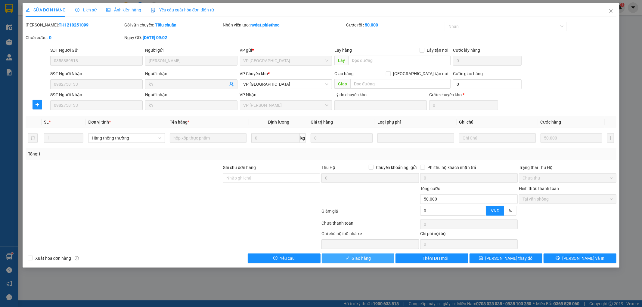
click at [372, 257] on button "Giao hàng" at bounding box center [358, 259] width 73 height 10
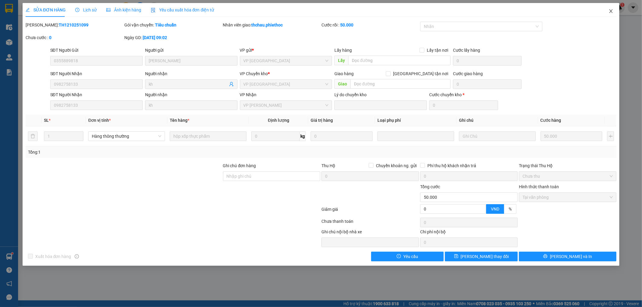
click at [609, 10] on icon "close" at bounding box center [611, 11] width 5 height 5
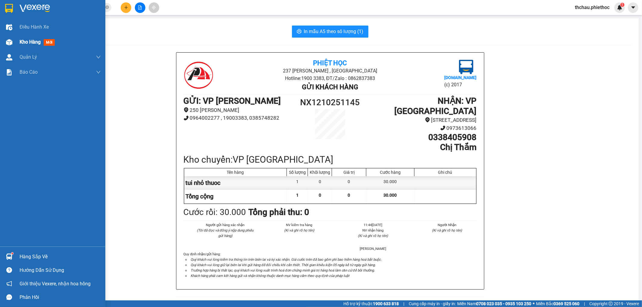
click at [26, 41] on span "Kho hàng" at bounding box center [30, 42] width 21 height 6
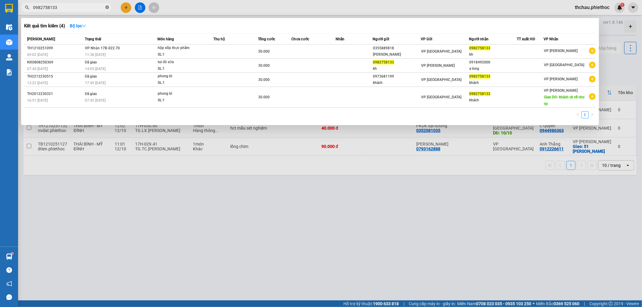
click at [107, 7] on icon "close-circle" at bounding box center [107, 7] width 4 height 4
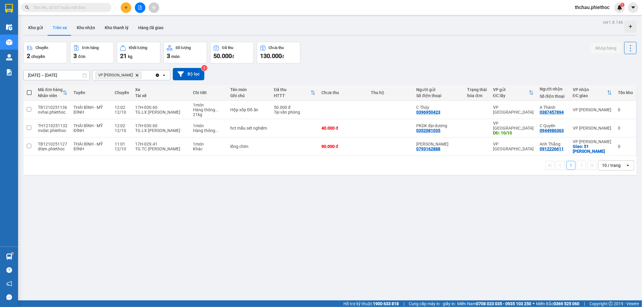
click at [67, 7] on input "text" at bounding box center [68, 7] width 71 height 7
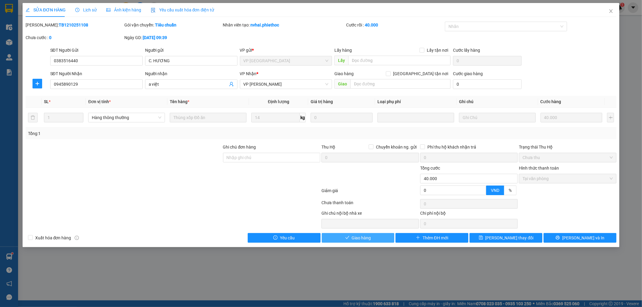
click at [365, 236] on span "Giao hàng" at bounding box center [361, 238] width 19 height 7
